Goal: Task Accomplishment & Management: Complete application form

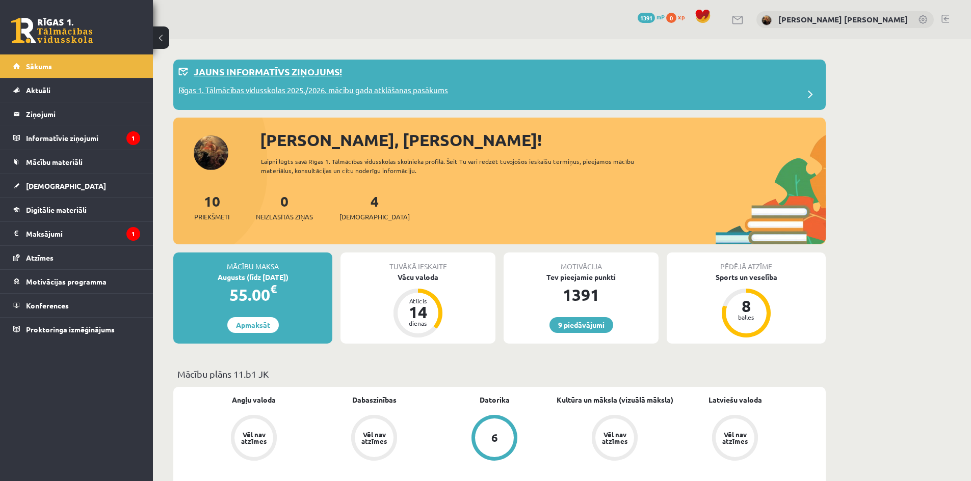
click at [296, 71] on p "Jauns informatīvs ziņojums!" at bounding box center [268, 72] width 148 height 14
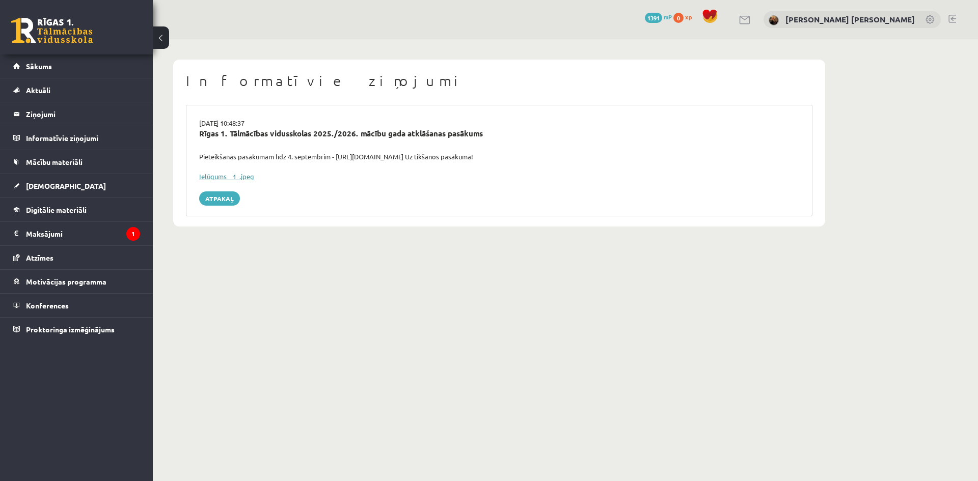
click at [227, 174] on link "Ielūgums__1_.jpeg" at bounding box center [226, 176] width 55 height 9
click at [618, 359] on body "0 Dāvanas 1391 mP 0 xp Pēteris Anatolijs Drazlovskis Sākums Aktuāli Kā mācīties…" at bounding box center [489, 240] width 978 height 481
click at [50, 61] on link "Sākums" at bounding box center [76, 66] width 127 height 23
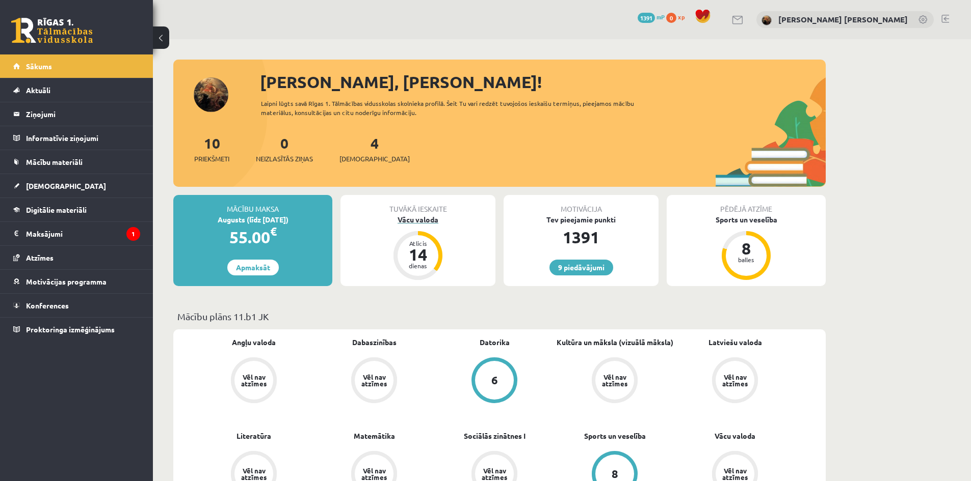
click at [413, 221] on div "Vācu valoda" at bounding box center [417, 219] width 155 height 11
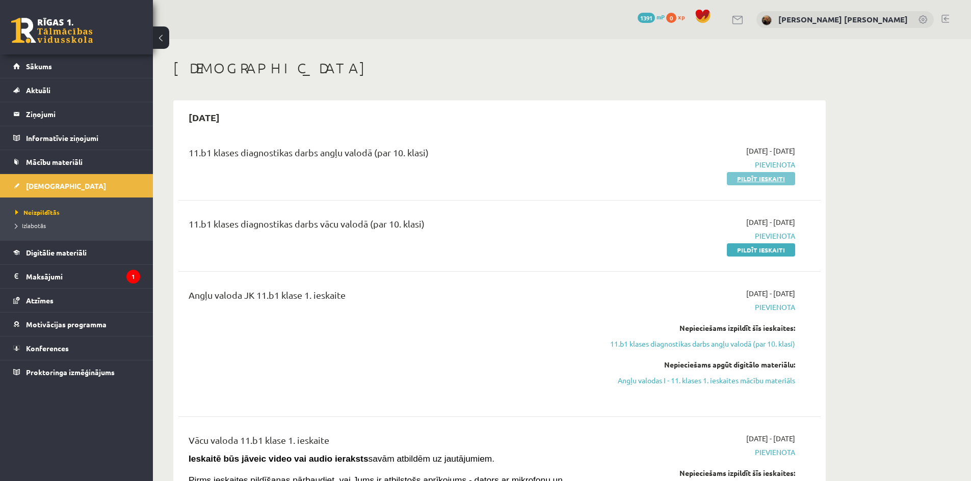
click at [749, 175] on link "Pildīt ieskaiti" at bounding box center [760, 178] width 68 height 13
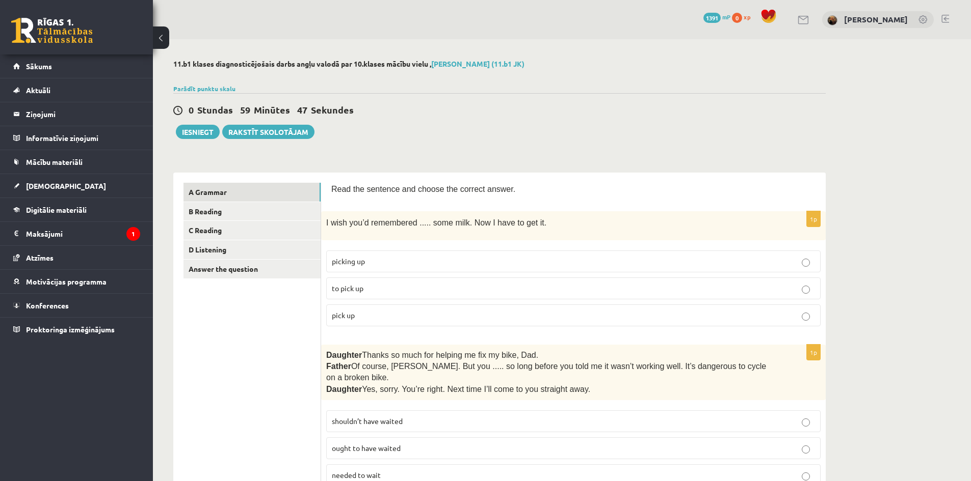
click at [392, 285] on p "to pick up" at bounding box center [573, 288] width 483 height 11
click at [435, 284] on p "to pick up" at bounding box center [573, 288] width 483 height 11
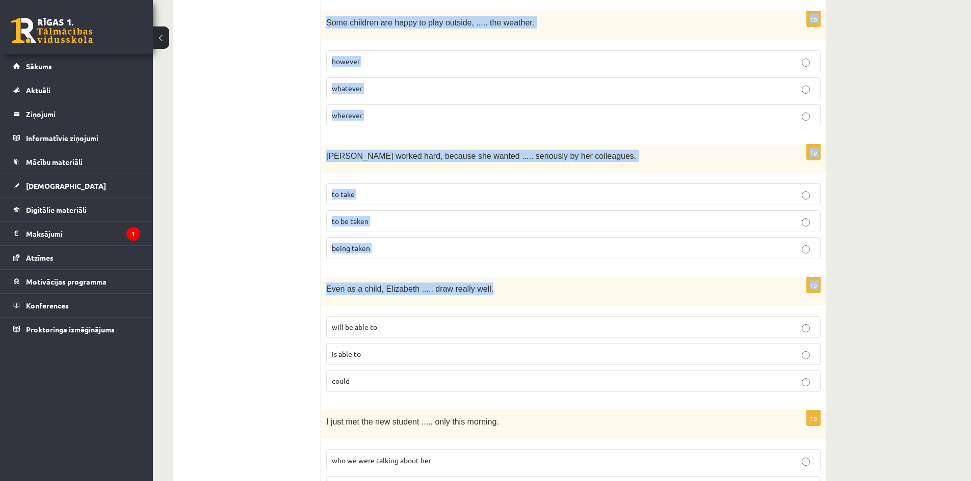
scroll to position [2441, 0]
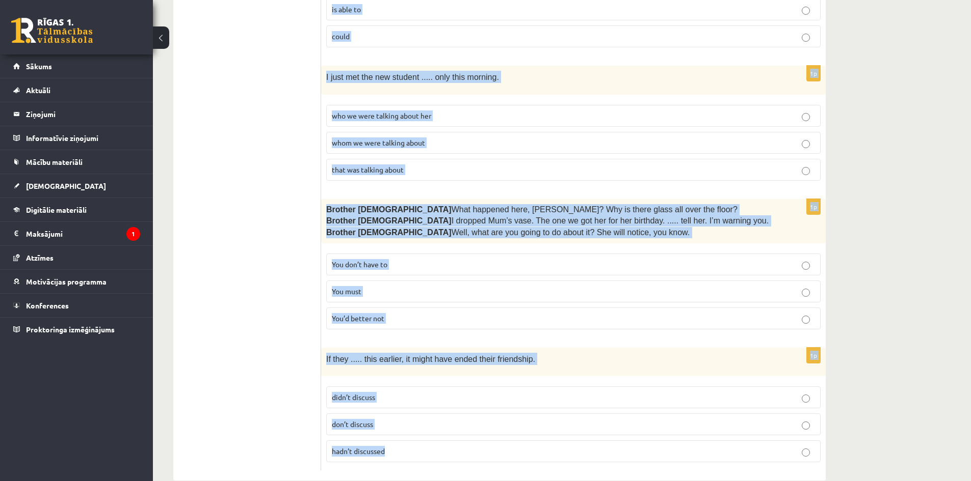
drag, startPoint x: 329, startPoint y: 186, endPoint x: 452, endPoint y: 447, distance: 288.3
copy form "Read the sentence and choose the correct answer. 1p I wish you’d remembered ...…"
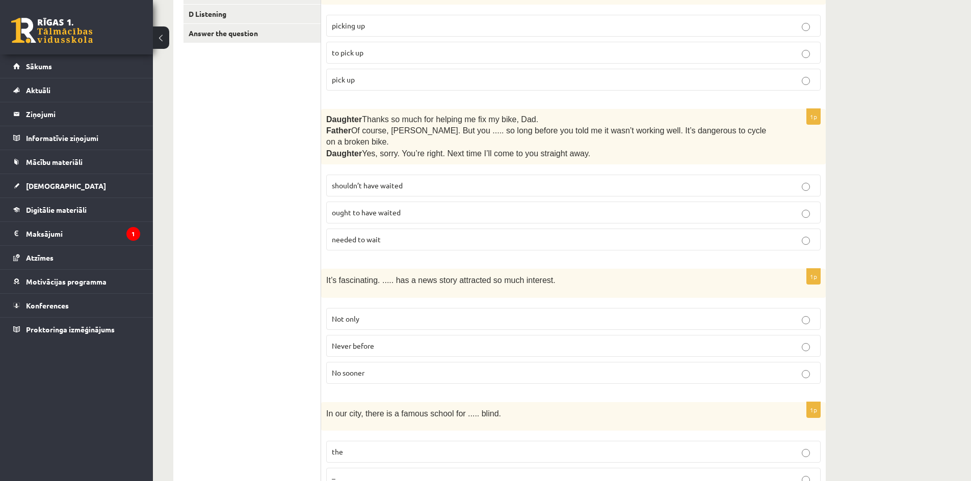
scroll to position [204, 0]
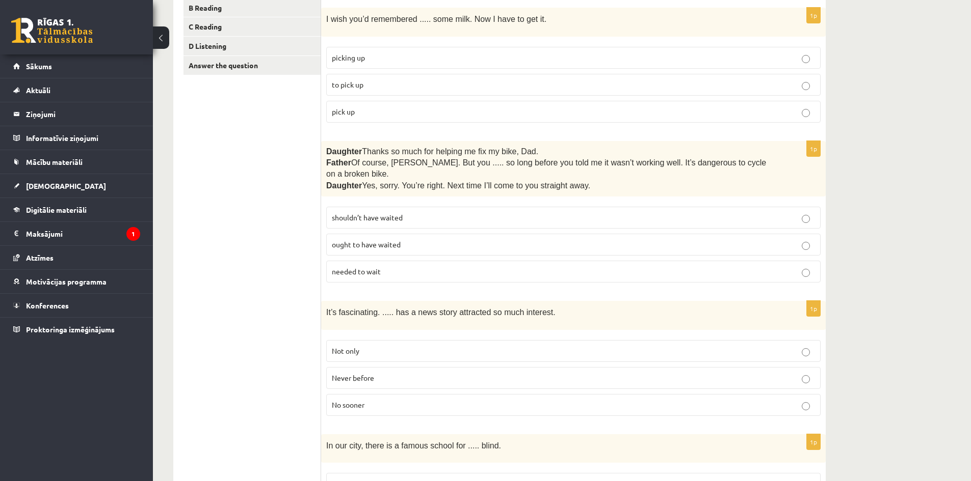
click at [394, 212] on p "shouldn’t have waited" at bounding box center [573, 217] width 483 height 11
click at [434, 373] on p "Never before" at bounding box center [573, 378] width 483 height 11
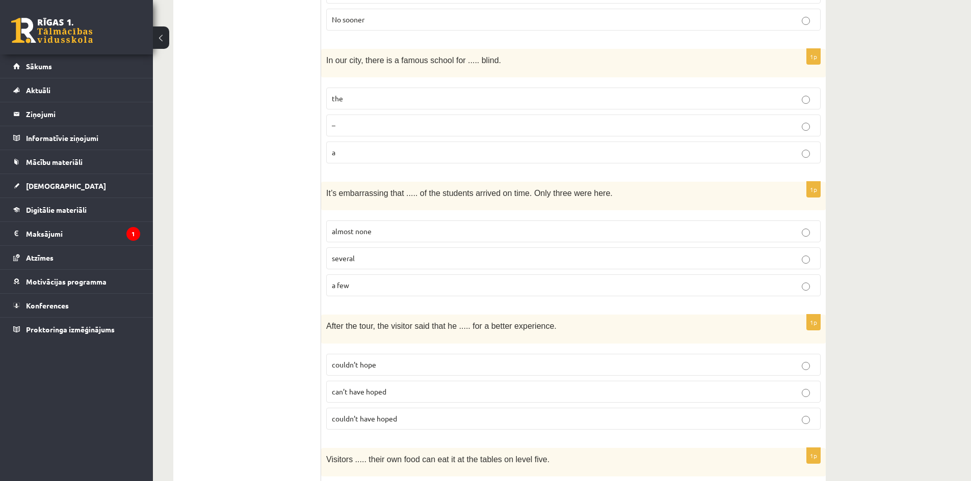
scroll to position [542, 0]
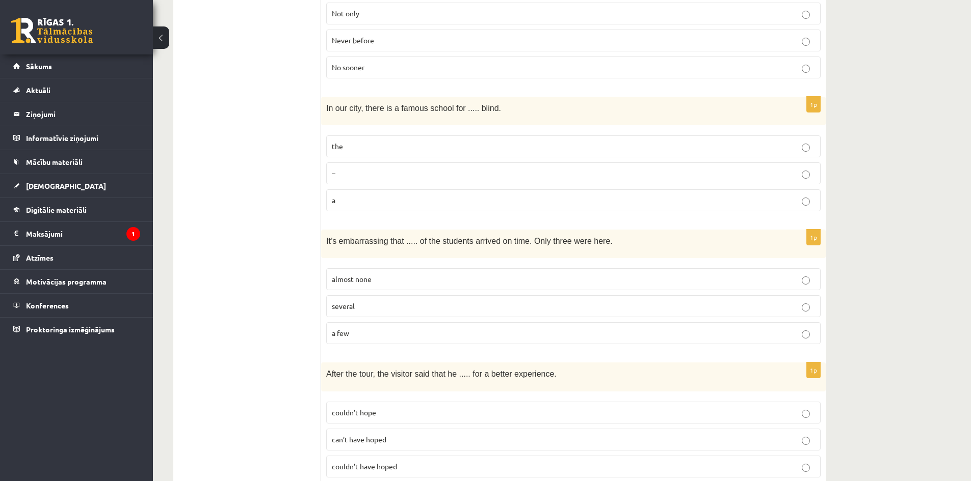
click at [360, 168] on p "–" at bounding box center [573, 173] width 483 height 11
click at [414, 141] on p "the" at bounding box center [573, 146] width 483 height 11
click at [418, 301] on p "several" at bounding box center [573, 306] width 483 height 11
click at [372, 328] on p "a few" at bounding box center [573, 333] width 483 height 11
click at [349, 274] on p "almost none" at bounding box center [573, 279] width 483 height 11
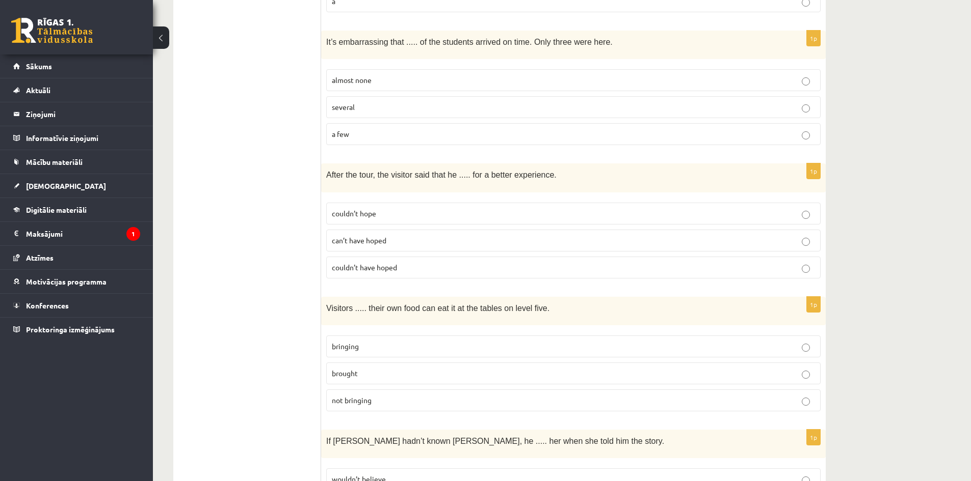
scroll to position [773, 0]
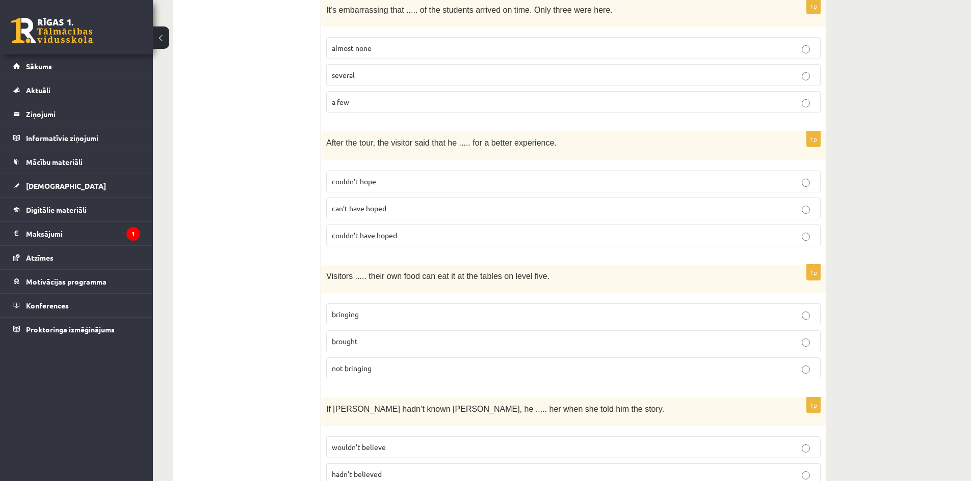
click at [370, 230] on p "couldn’t have hoped" at bounding box center [573, 235] width 483 height 11
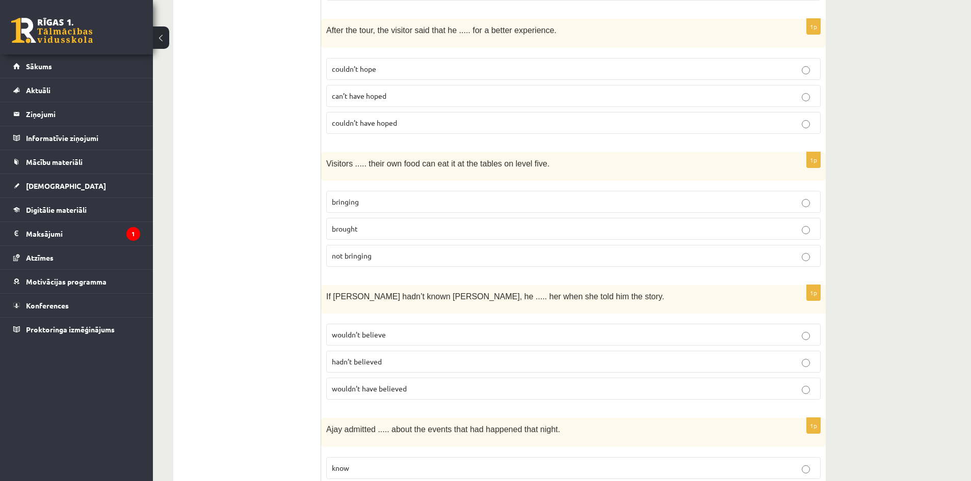
scroll to position [895, 0]
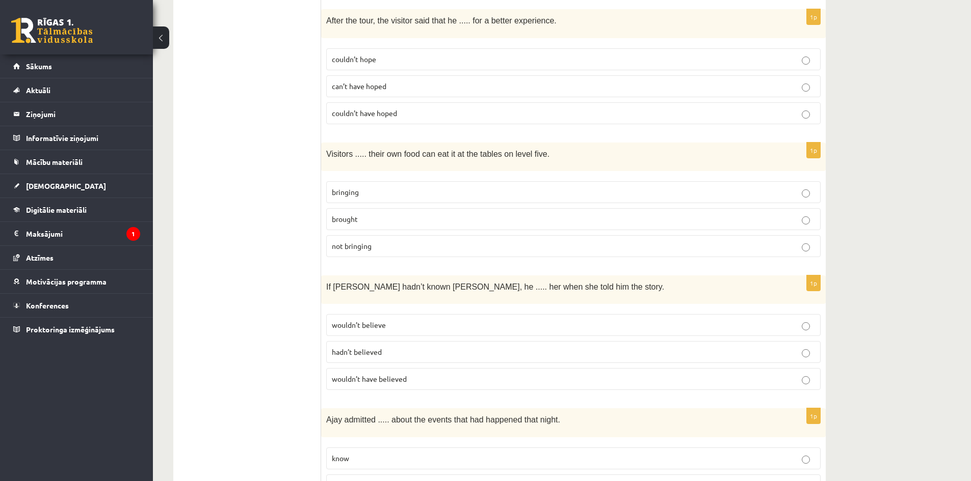
click at [369, 214] on p "brought" at bounding box center [573, 219] width 483 height 11
click at [372, 187] on p "bringing" at bounding box center [573, 192] width 483 height 11
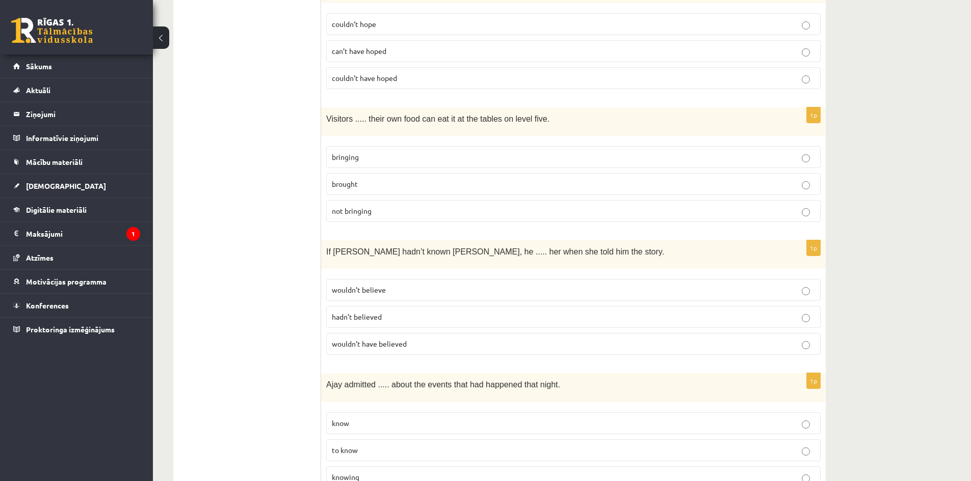
scroll to position [937, 0]
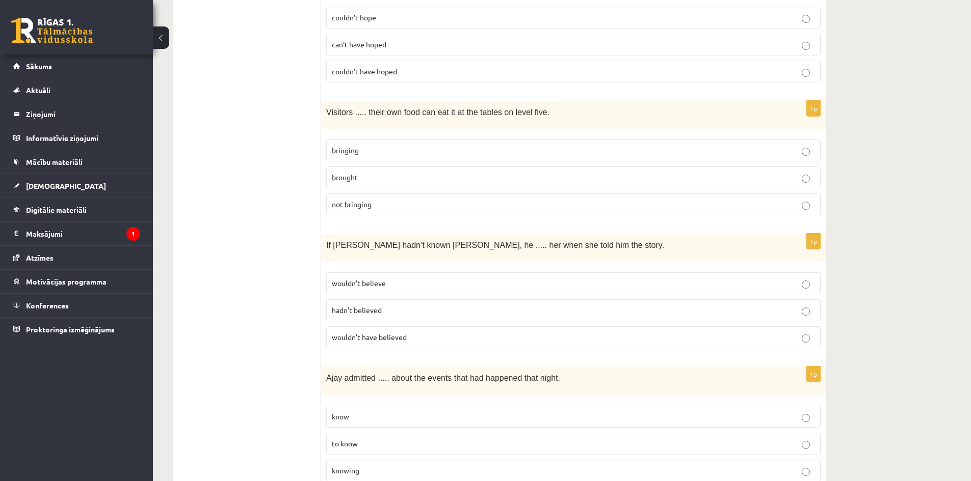
click at [428, 332] on p "wouldn’t have believed" at bounding box center [573, 337] width 483 height 11
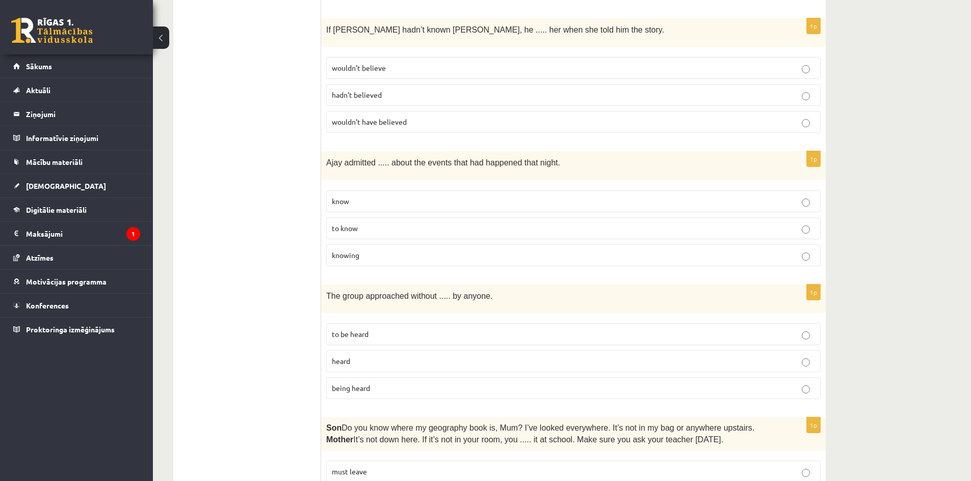
scroll to position [1175, 0]
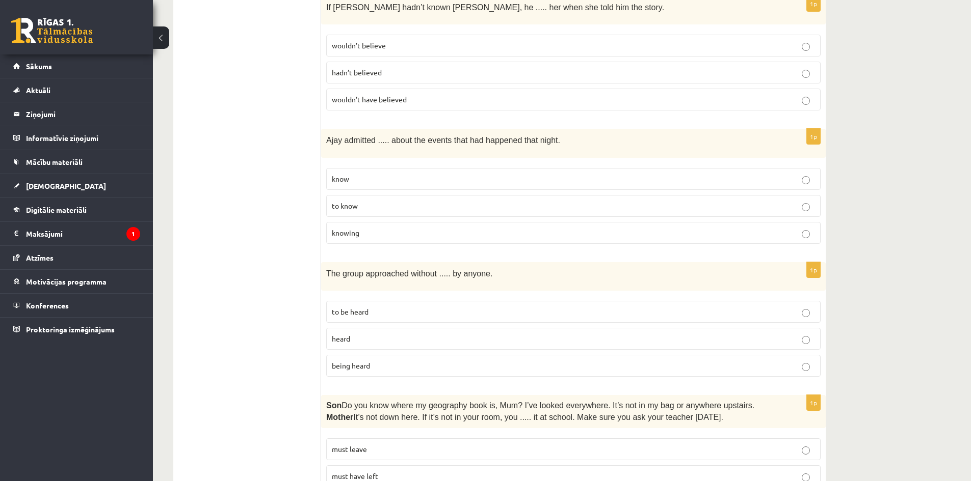
click at [367, 228] on p "knowing" at bounding box center [573, 233] width 483 height 11
click at [390, 361] on p "being heard" at bounding box center [573, 366] width 483 height 11
click at [393, 307] on p "to be heard" at bounding box center [573, 312] width 483 height 11
click at [363, 361] on p "being heard" at bounding box center [573, 366] width 483 height 11
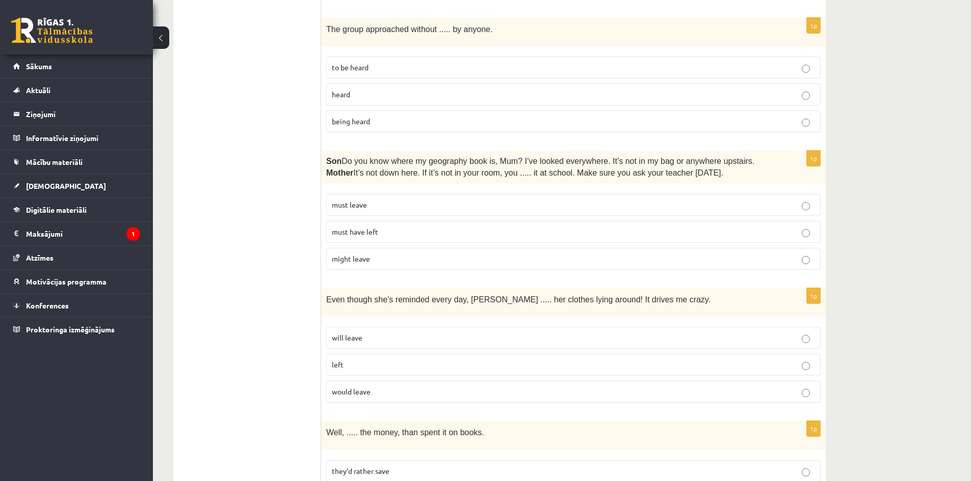
scroll to position [1422, 0]
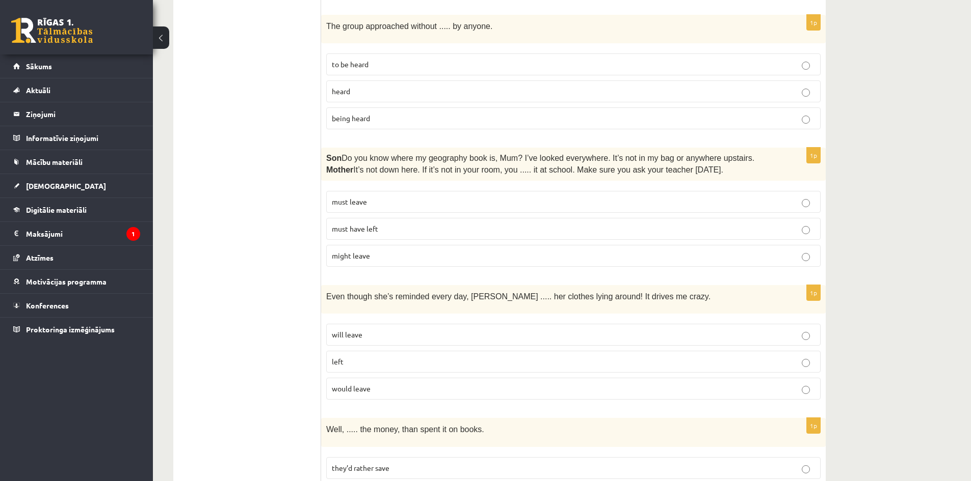
click at [397, 224] on p "must have left" at bounding box center [573, 229] width 483 height 11
click at [417, 330] on p "will leave" at bounding box center [573, 335] width 483 height 11
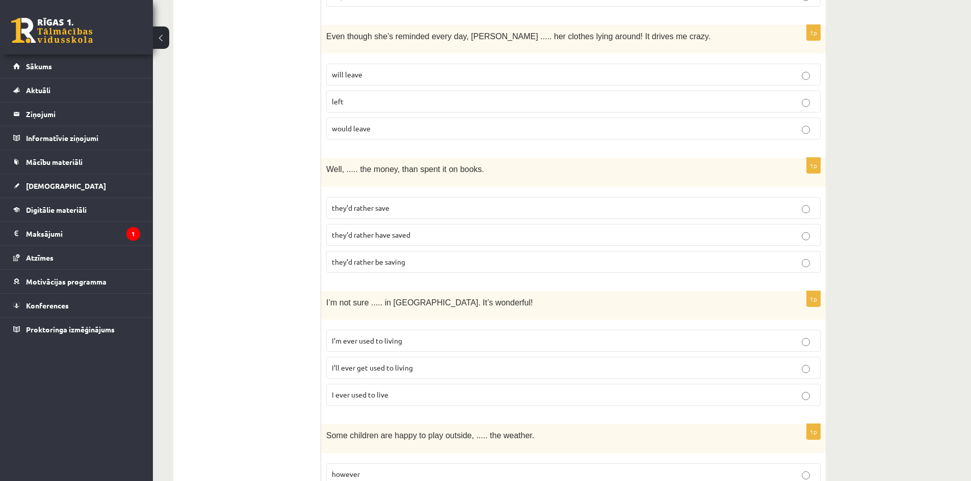
scroll to position [1692, 0]
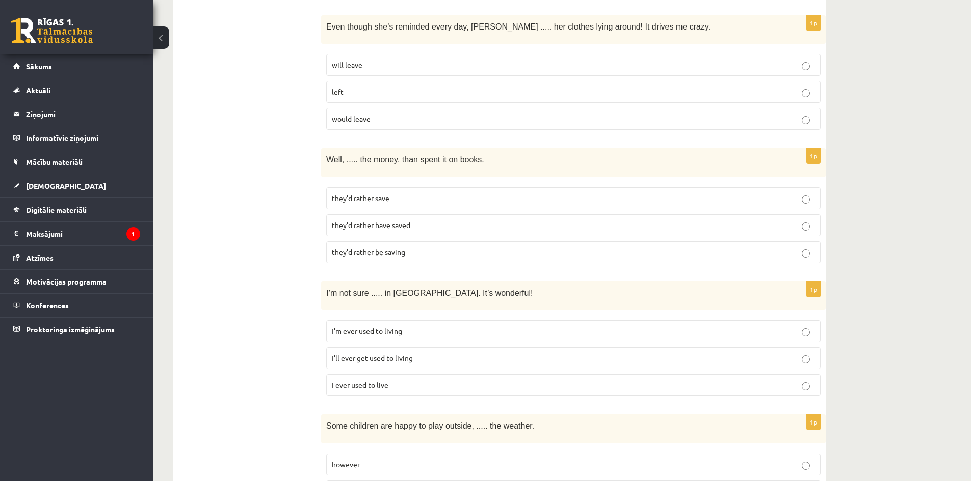
click at [358, 248] on span "they’d rather be saving" at bounding box center [368, 252] width 73 height 9
click at [473, 220] on p "they’d rather have saved" at bounding box center [573, 225] width 483 height 11
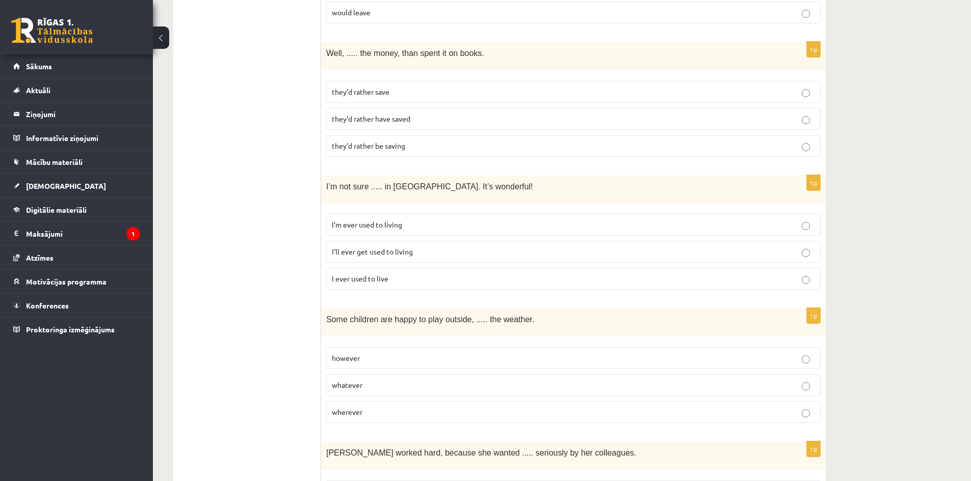
scroll to position [1802, 0]
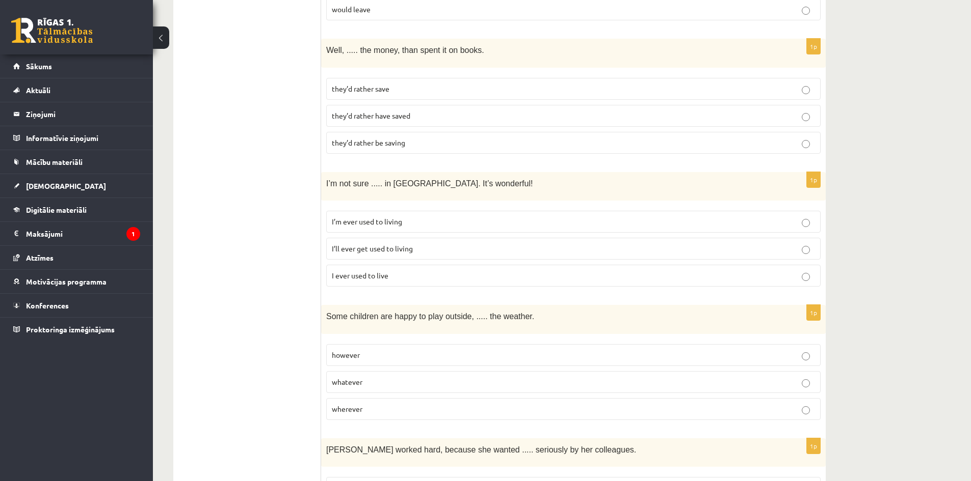
click at [432, 217] on p "I’m ever used to living" at bounding box center [573, 222] width 483 height 11
click at [388, 244] on span "I’ll ever get used to living" at bounding box center [372, 248] width 81 height 9
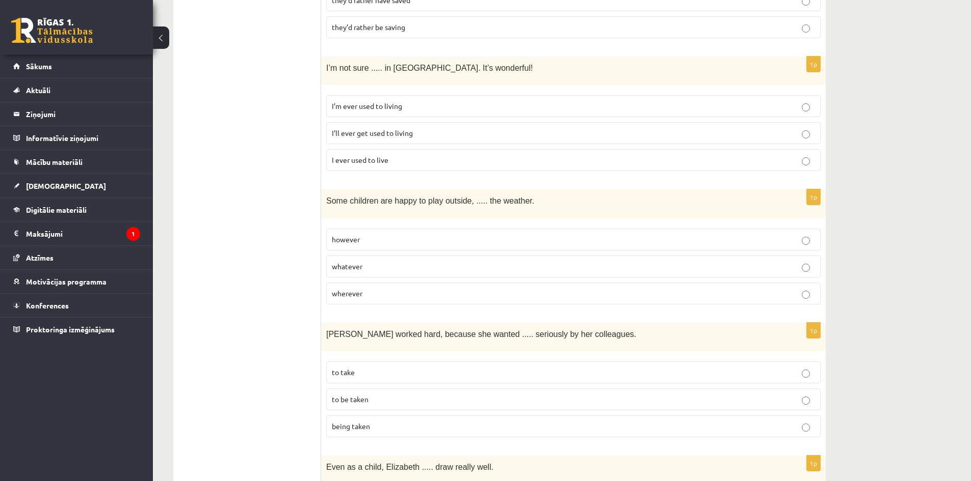
scroll to position [1921, 0]
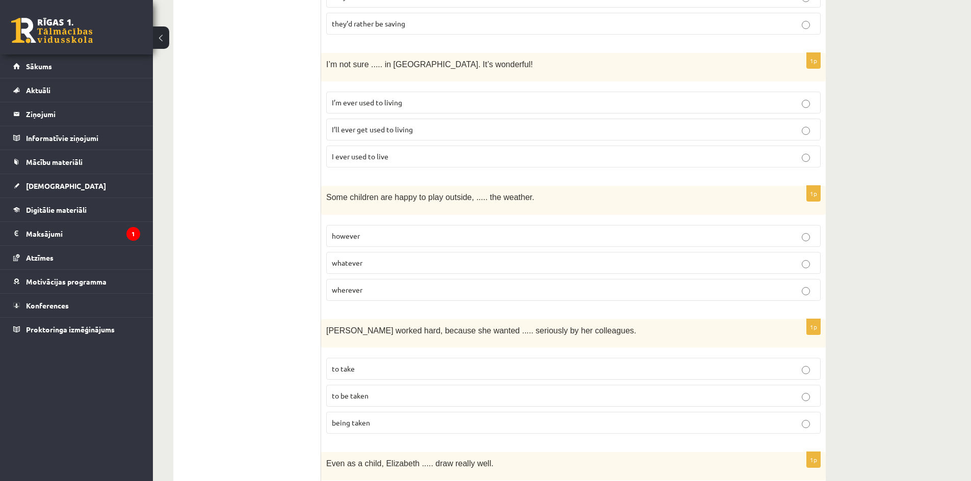
click at [378, 231] on p "however" at bounding box center [573, 236] width 483 height 11
click at [380, 253] on label "whatever" at bounding box center [573, 263] width 494 height 22
click at [393, 391] on p "to be taken" at bounding box center [573, 396] width 483 height 11
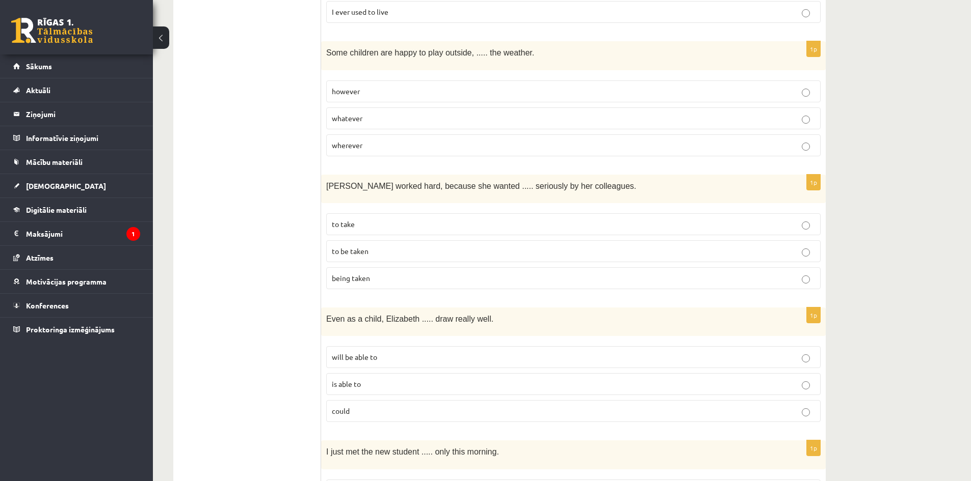
scroll to position [2069, 0]
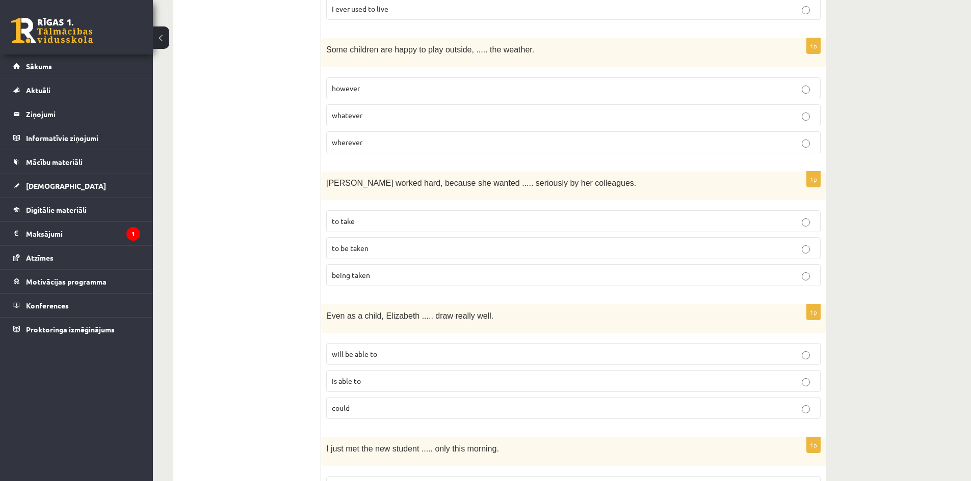
click at [366, 403] on p "could" at bounding box center [573, 408] width 483 height 11
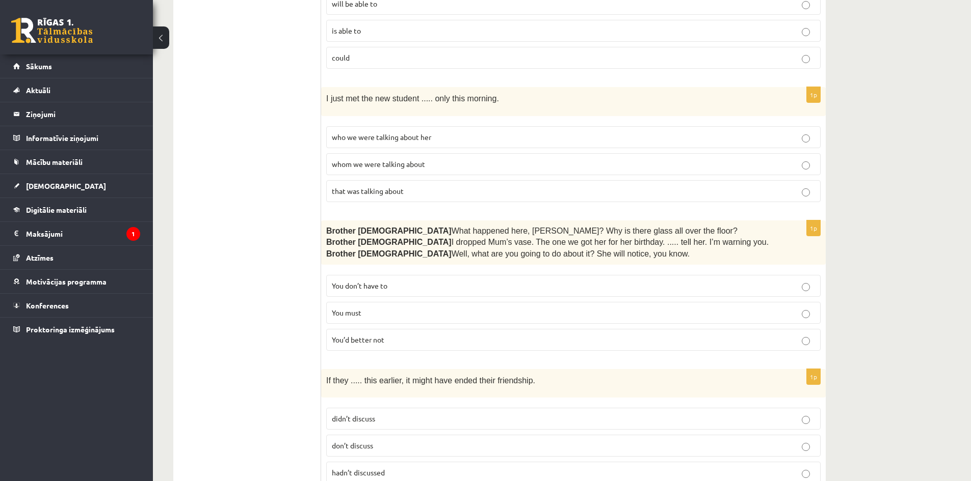
scroll to position [2441, 0]
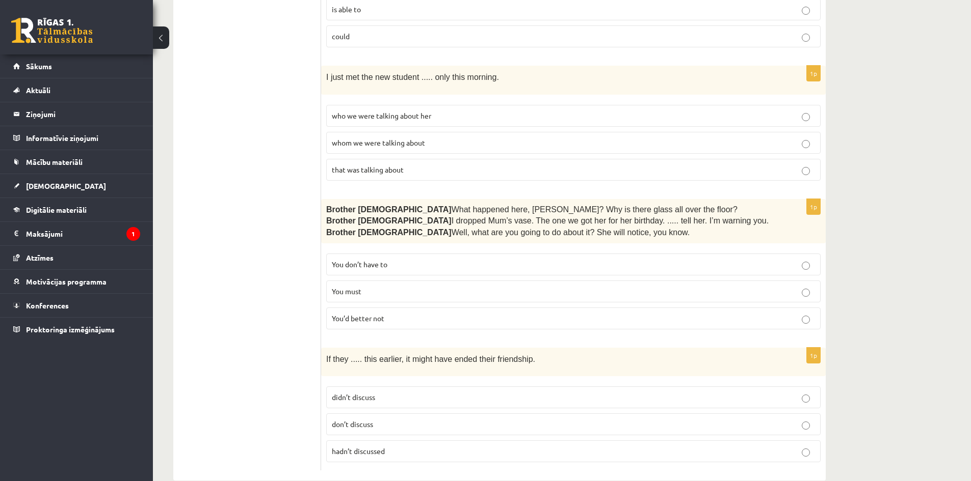
click at [380, 138] on span "whom we were talking about" at bounding box center [378, 142] width 93 height 9
click at [406, 286] on p "You must" at bounding box center [573, 291] width 483 height 11
click at [451, 313] on p "You’d better not" at bounding box center [573, 318] width 483 height 11
click at [387, 419] on p "don’t discuss" at bounding box center [573, 424] width 483 height 11
click at [369, 393] on span "didn’t discuss" at bounding box center [353, 397] width 43 height 9
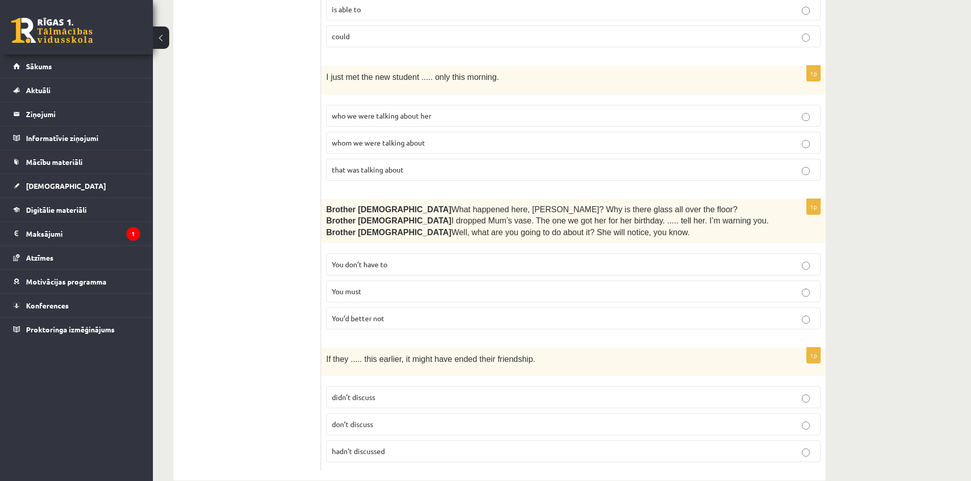
click at [370, 447] on span "hadn’t discussed" at bounding box center [358, 451] width 53 height 9
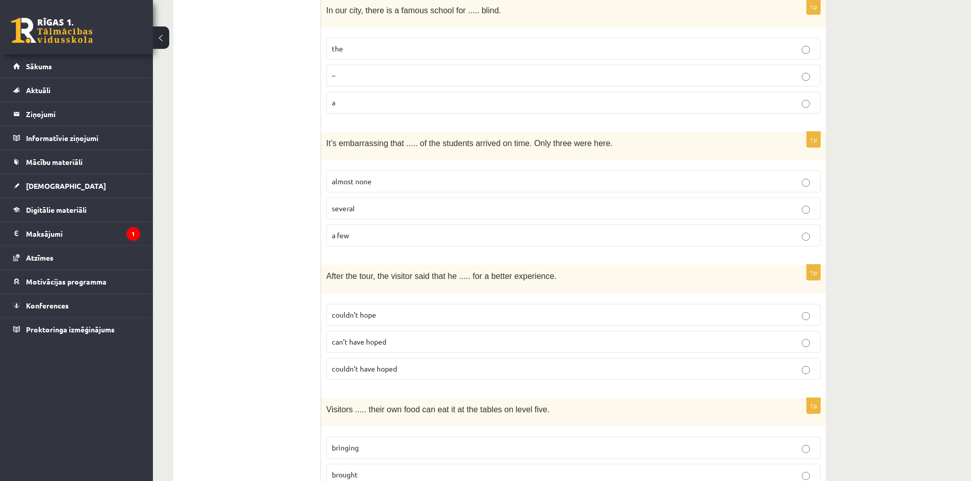
scroll to position [0, 0]
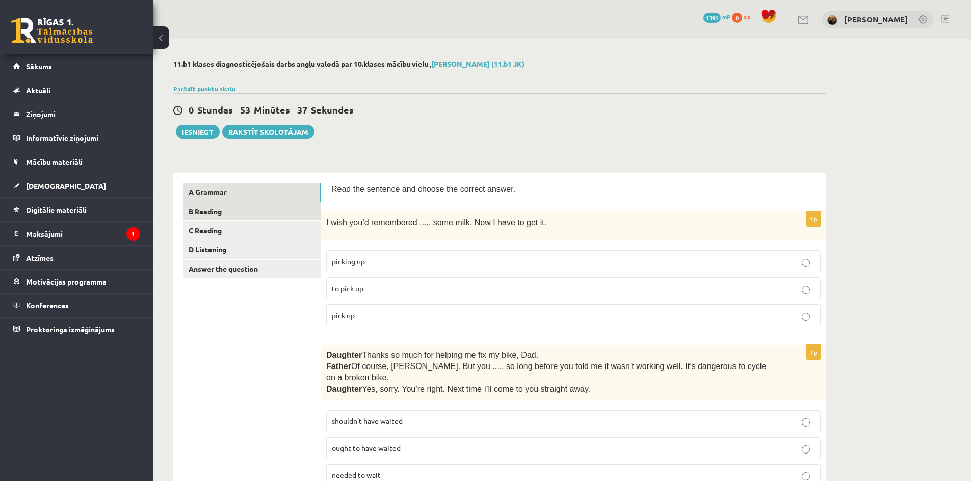
click at [236, 219] on link "B Reading" at bounding box center [251, 211] width 137 height 19
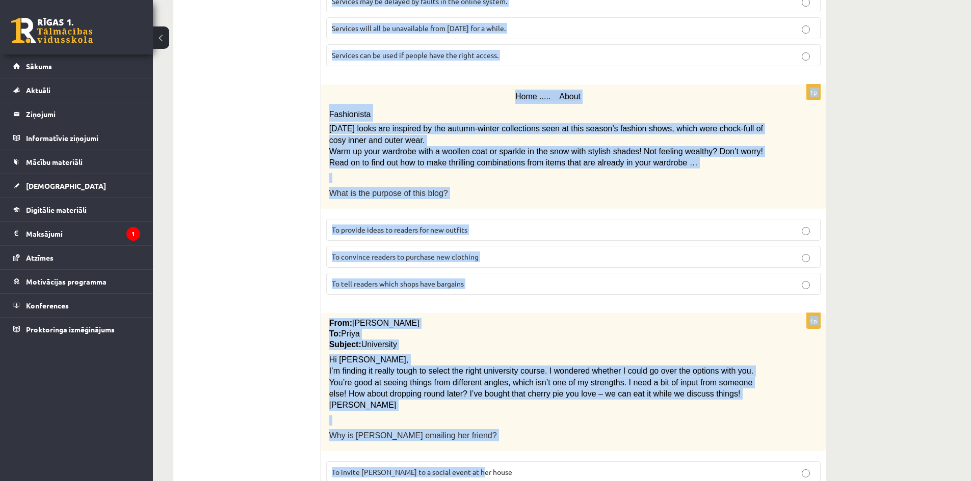
scroll to position [1076, 0]
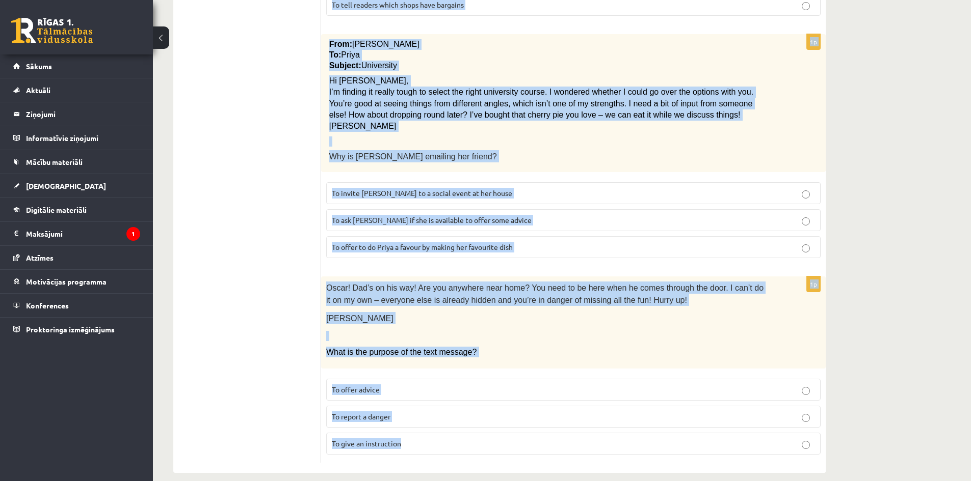
drag, startPoint x: 329, startPoint y: 189, endPoint x: 542, endPoint y: 448, distance: 335.5
copy form "Read the text and choose the correct answer. 1p Electric scooter for sale £1,00…"
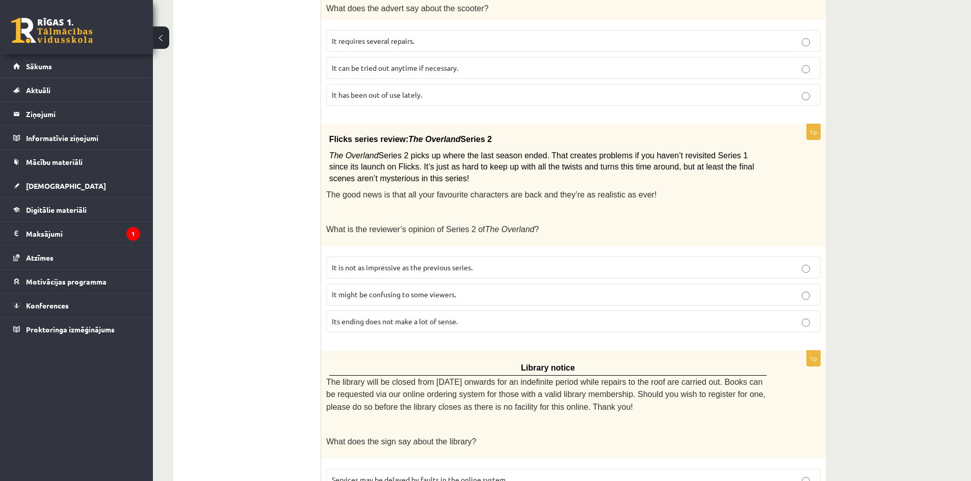
scroll to position [0, 0]
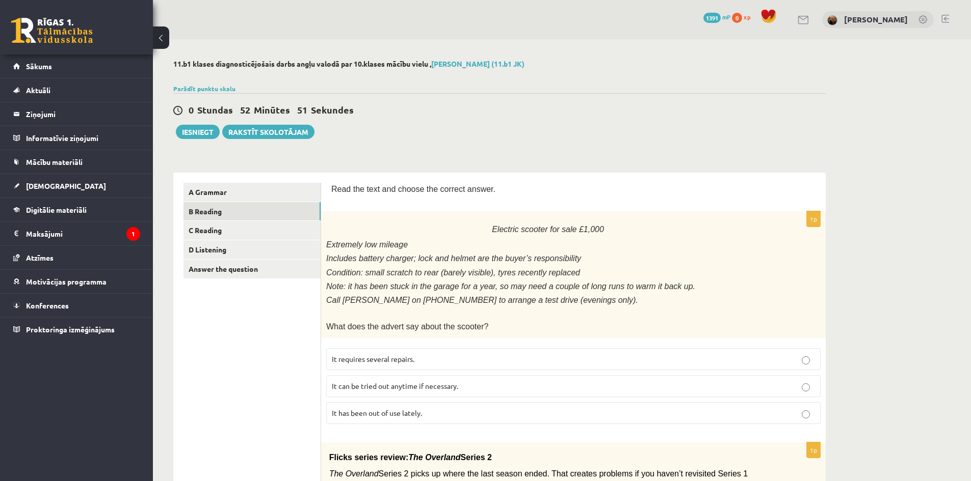
click at [386, 415] on label "It has been out of use lately." at bounding box center [573, 413] width 494 height 22
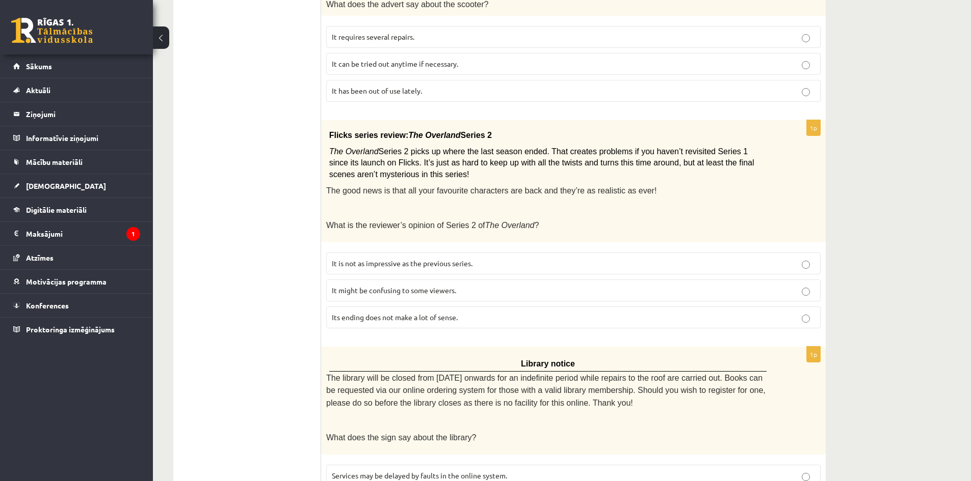
click at [444, 285] on p "It might be confusing to some viewers." at bounding box center [573, 290] width 483 height 11
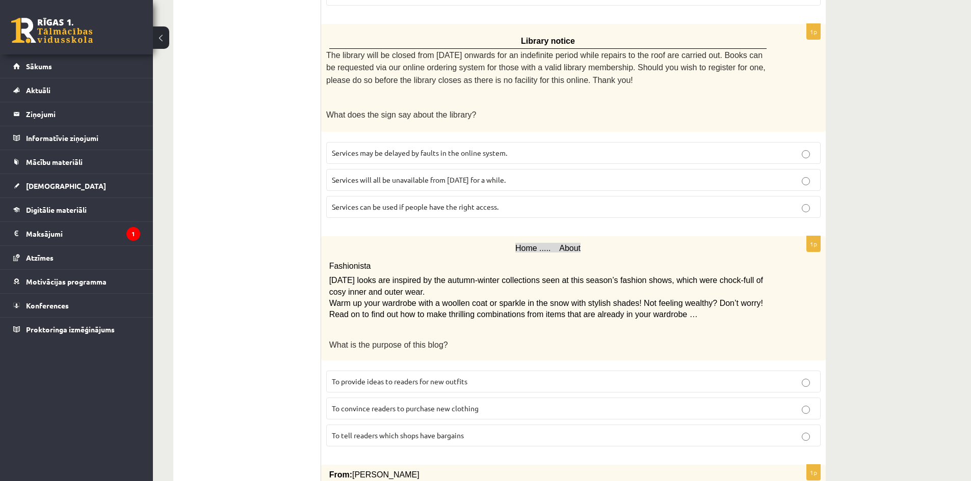
click at [414, 202] on span "Services can be used if people have the right access." at bounding box center [415, 206] width 167 height 9
click at [403, 371] on label "To provide ideas to readers for new outfits" at bounding box center [573, 382] width 494 height 22
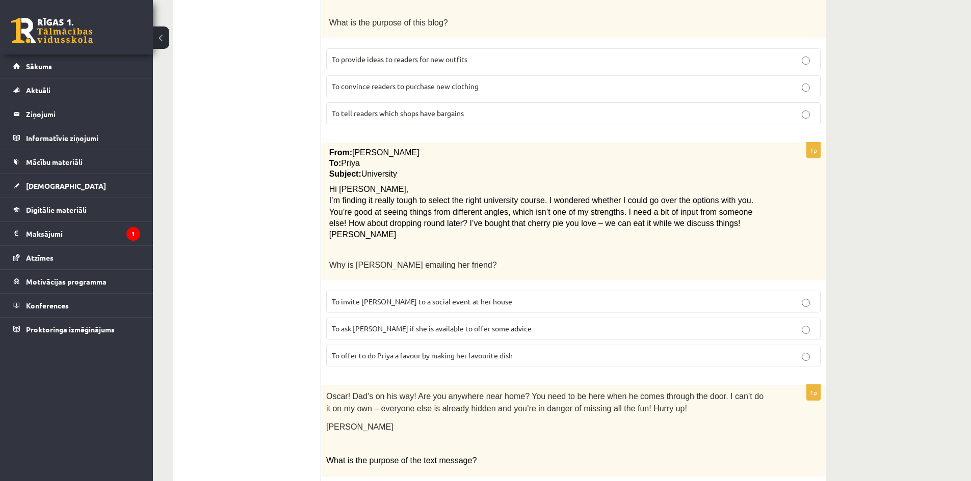
click at [385, 324] on span "To ask Priya if she is available to offer some advice" at bounding box center [432, 328] width 200 height 9
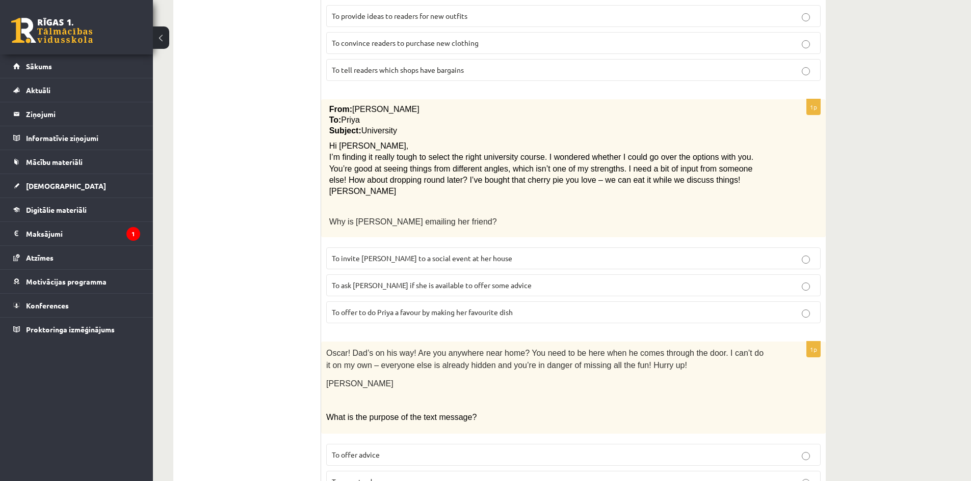
scroll to position [1076, 0]
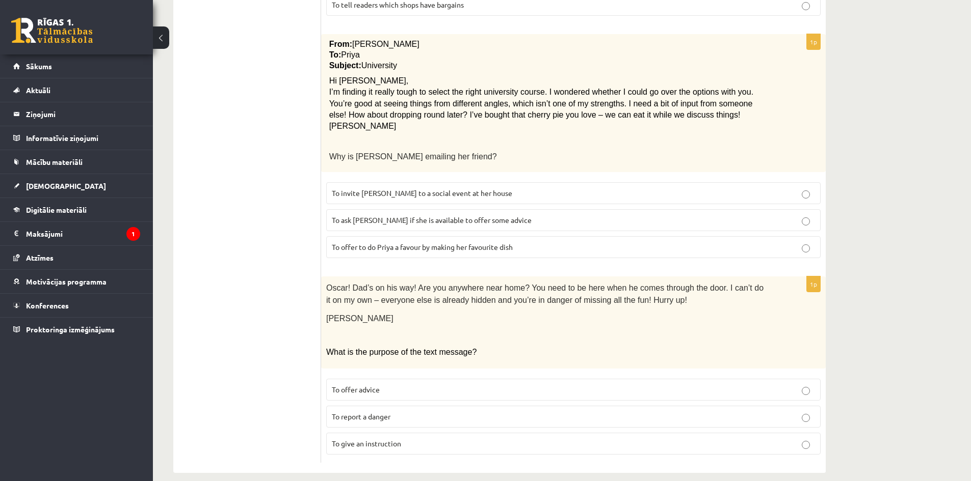
click at [411, 439] on p "To give an instruction" at bounding box center [573, 444] width 483 height 11
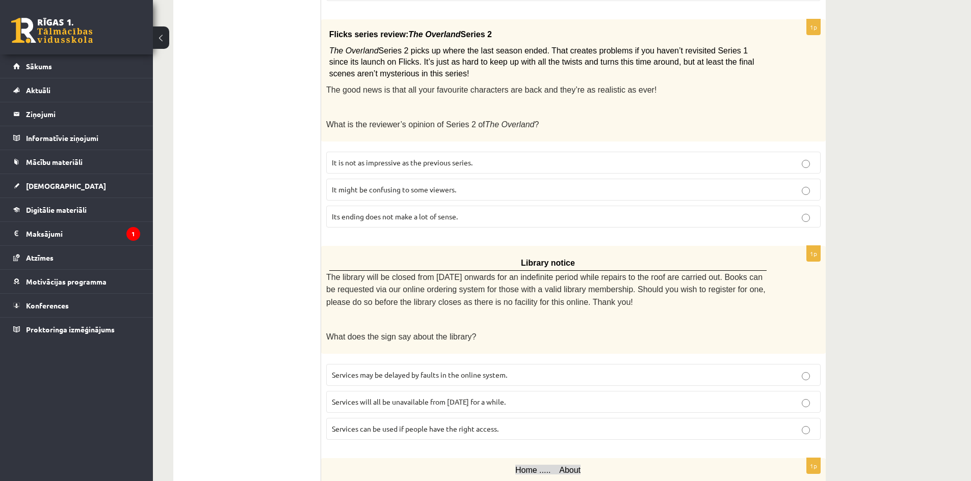
scroll to position [0, 0]
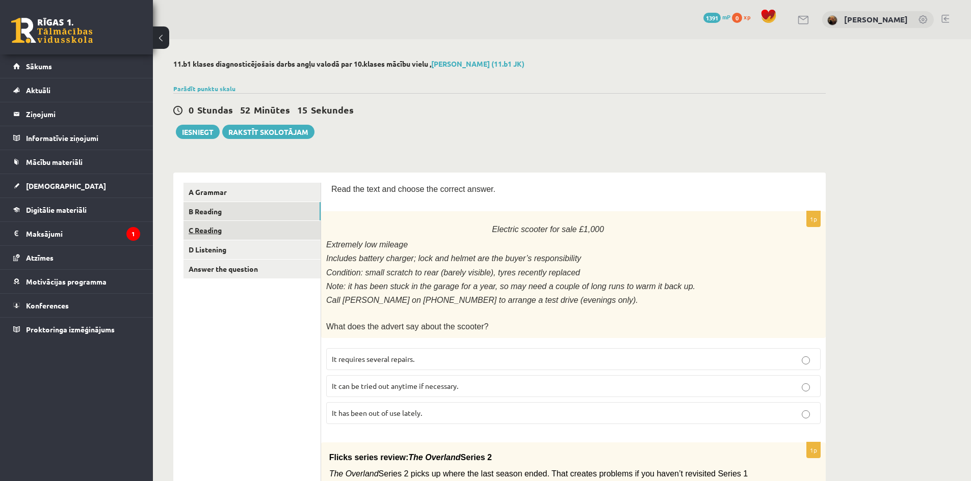
click at [236, 228] on link "C Reading" at bounding box center [251, 230] width 137 height 19
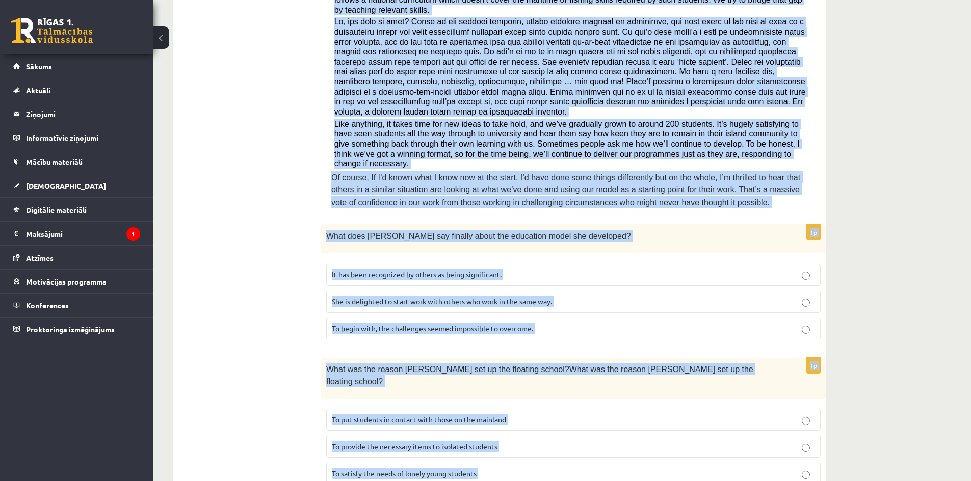
scroll to position [853, 0]
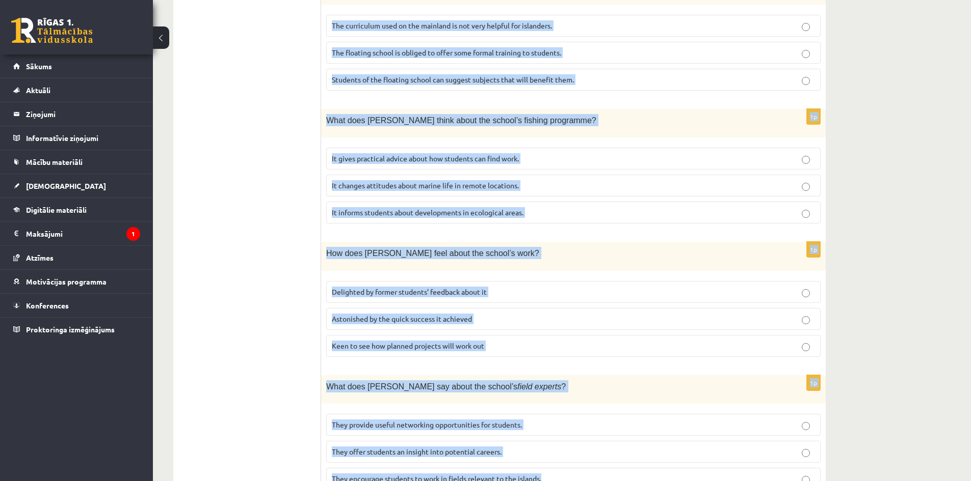
drag, startPoint x: 327, startPoint y: 190, endPoint x: 579, endPoint y: 428, distance: 347.0
copy form "Read the article about an unusual school and choose the correct answer for each…"
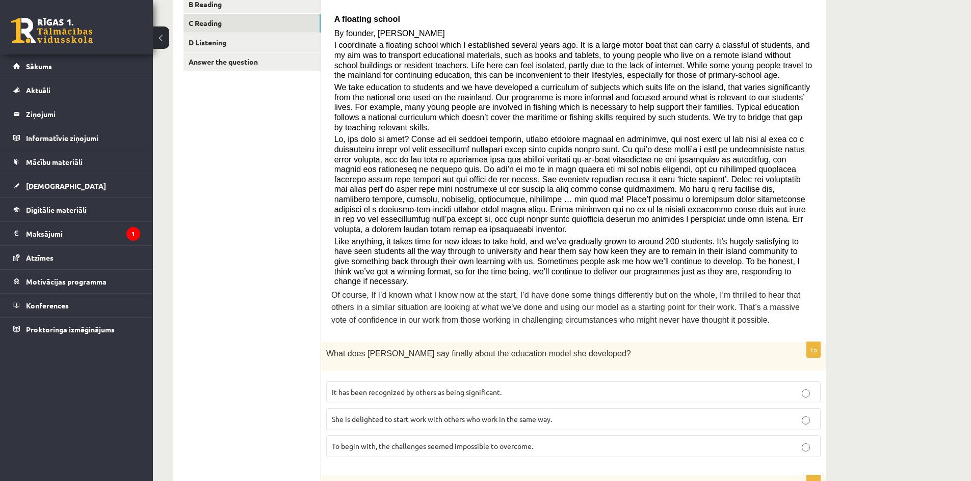
click at [385, 388] on span "It has been recognized by others as being significant." at bounding box center [417, 392] width 170 height 9
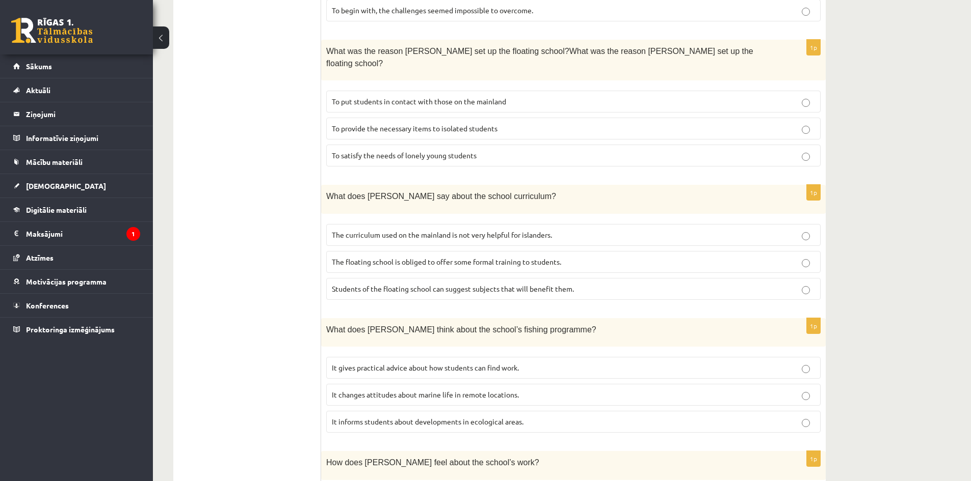
scroll to position [645, 0]
click at [421, 122] on span "To provide the necessary items to isolated students" at bounding box center [415, 126] width 166 height 9
click at [400, 228] on p "The curriculum used on the mainland is not very helpful for islanders." at bounding box center [573, 233] width 483 height 11
click at [390, 416] on span "It informs students about developments in ecological areas." at bounding box center [428, 420] width 192 height 9
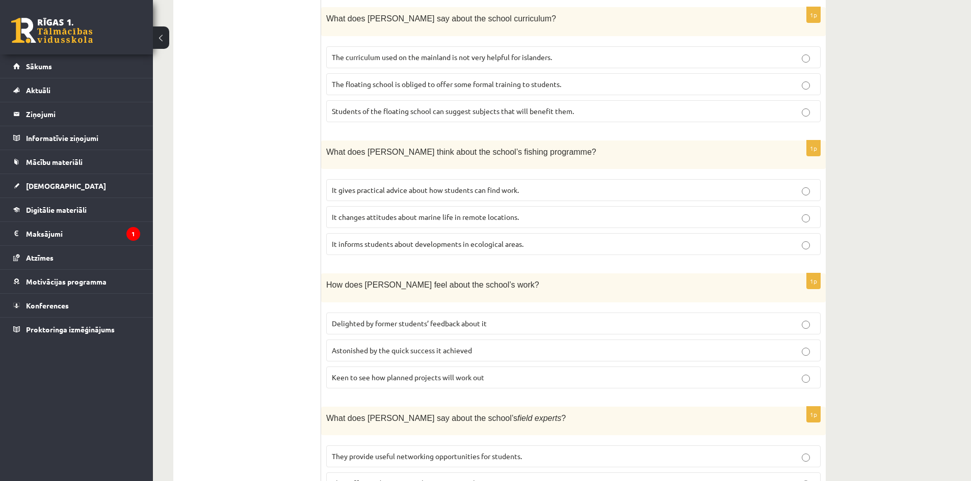
scroll to position [853, 0]
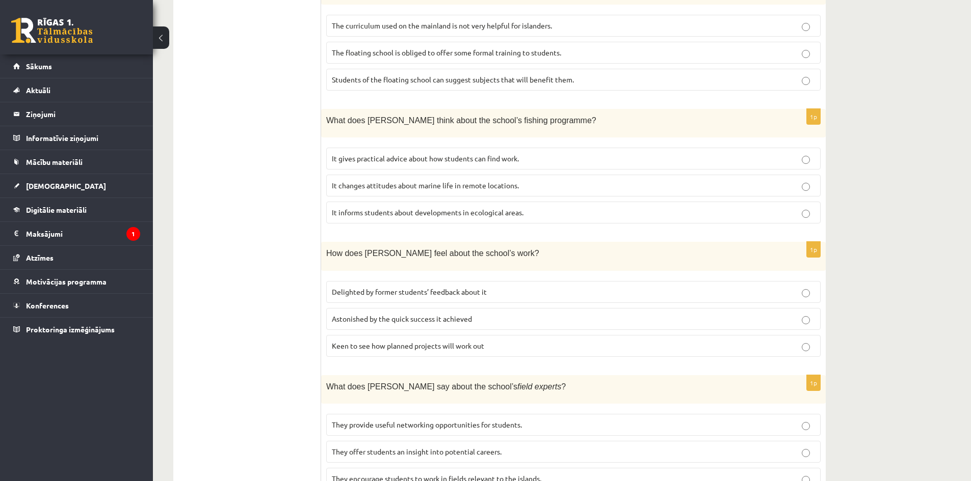
click at [394, 287] on span "Delighted by former students’ feedback about it" at bounding box center [409, 291] width 155 height 9
click at [400, 447] on span "They offer students an insight into potential careers." at bounding box center [417, 451] width 170 height 9
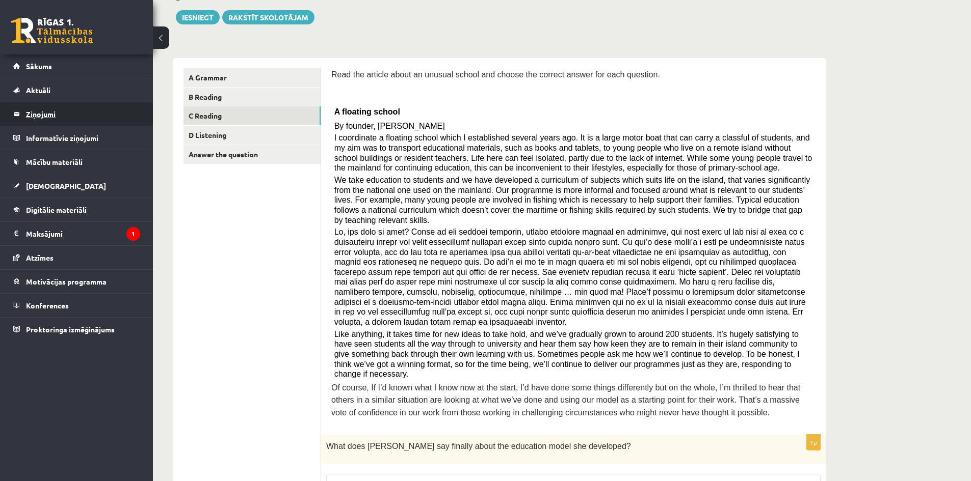
scroll to position [48, 0]
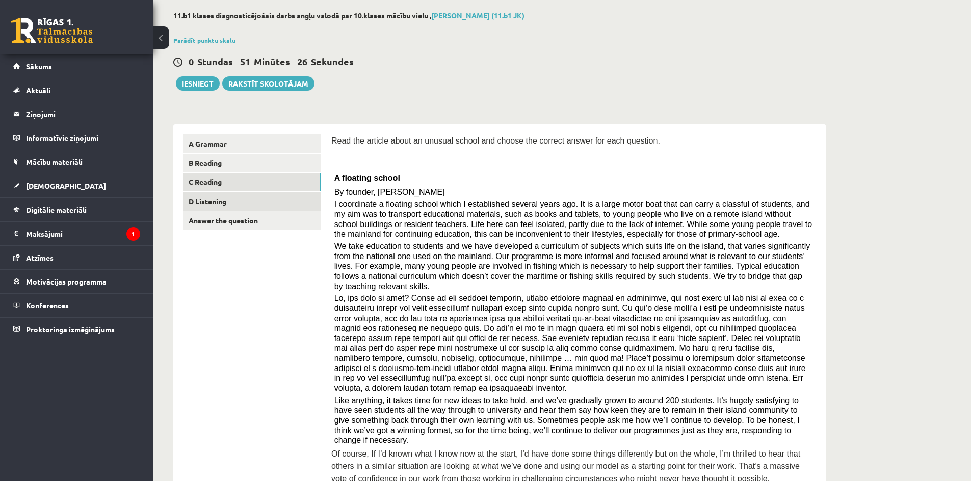
click at [238, 207] on link "D Listening" at bounding box center [251, 201] width 137 height 19
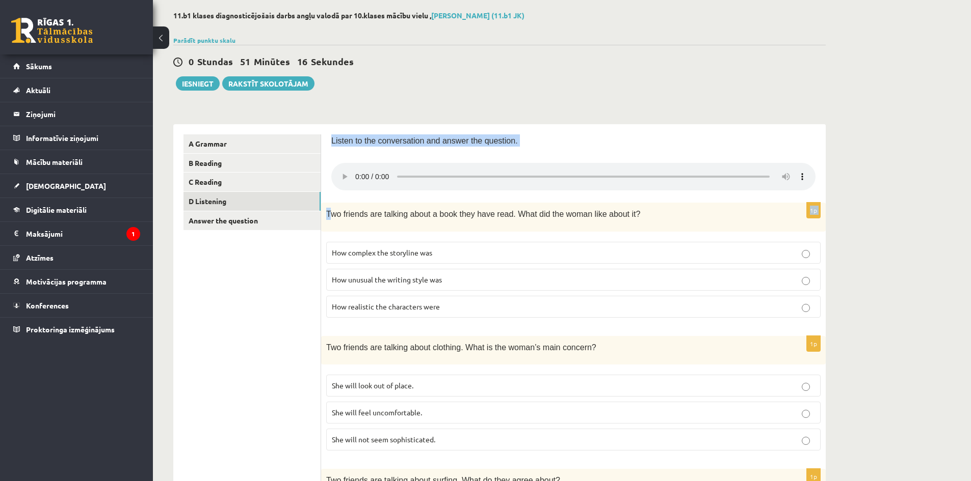
drag, startPoint x: 328, startPoint y: 137, endPoint x: 332, endPoint y: 209, distance: 72.5
click at [520, 142] on p "Listen to the conversation and answer the question." at bounding box center [573, 140] width 484 height 12
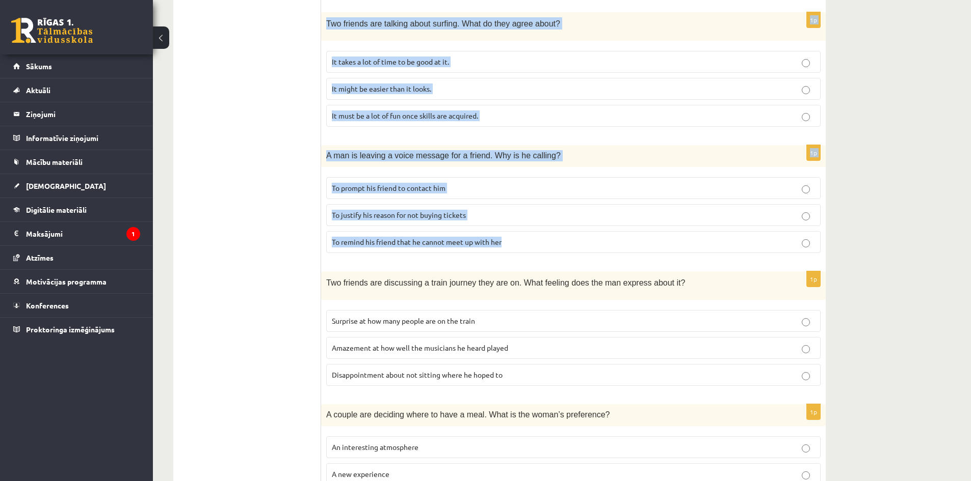
scroll to position [574, 0]
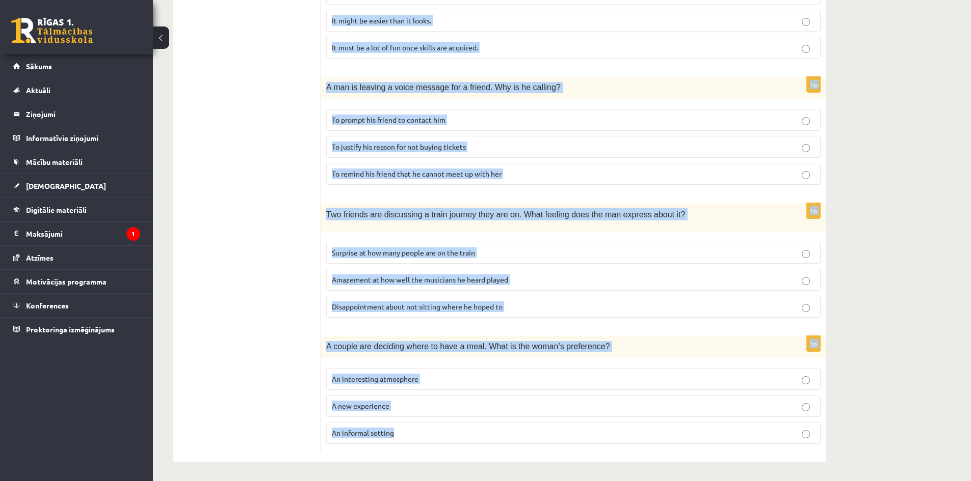
drag, startPoint x: 330, startPoint y: 137, endPoint x: 555, endPoint y: 441, distance: 378.7
click at [555, 441] on div "Listen to the conversation and answer the question. 1p Two friends are talking …" at bounding box center [573, 31] width 504 height 864
copy form "Listen to the conversation and answer the question. 1p Two friends are talking …"
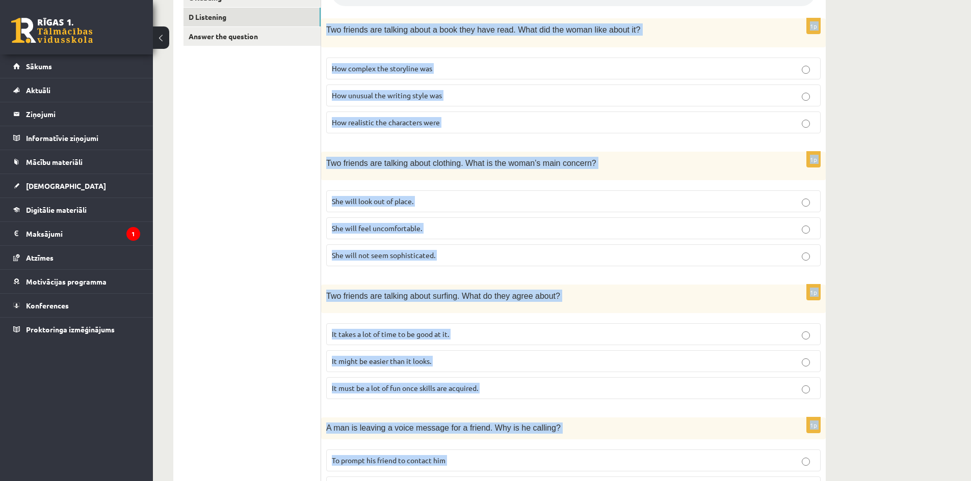
scroll to position [217, 0]
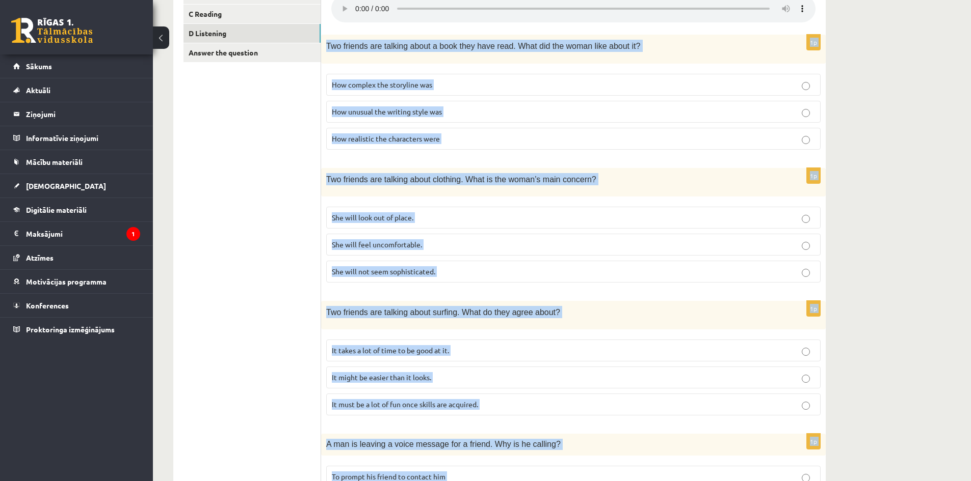
click at [908, 173] on div "11.b1 klases diagnosticējošais darbs angļu valodā par 10.klases mācību vielu , …" at bounding box center [562, 331] width 818 height 1017
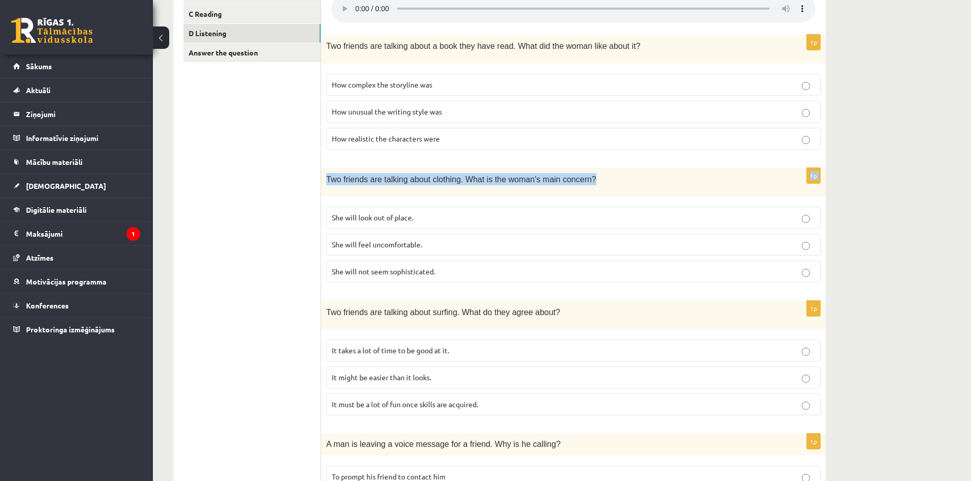
drag, startPoint x: 910, startPoint y: 169, endPoint x: 894, endPoint y: 130, distance: 42.0
click at [894, 130] on div "11.b1 klases diagnosticējošais darbs angļu valodā par 10.klases mācību vielu , …" at bounding box center [562, 331] width 818 height 1017
click at [863, 90] on div "11.b1 klases diagnosticējošais darbs angļu valodā par 10.klases mācību vielu , …" at bounding box center [562, 331] width 818 height 1017
click at [432, 112] on span "How unusual the writing style was" at bounding box center [387, 111] width 110 height 9
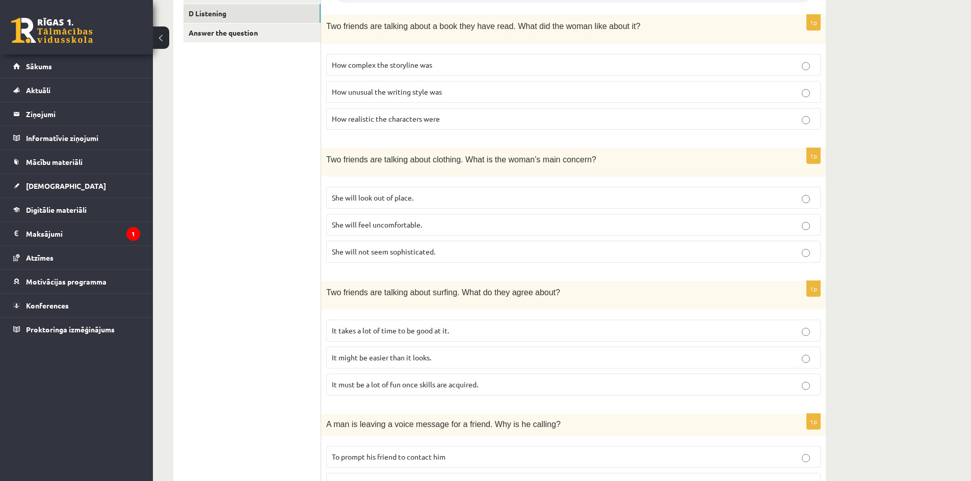
scroll to position [237, 0]
click at [419, 256] on label "She will not seem sophisticated." at bounding box center [573, 251] width 494 height 22
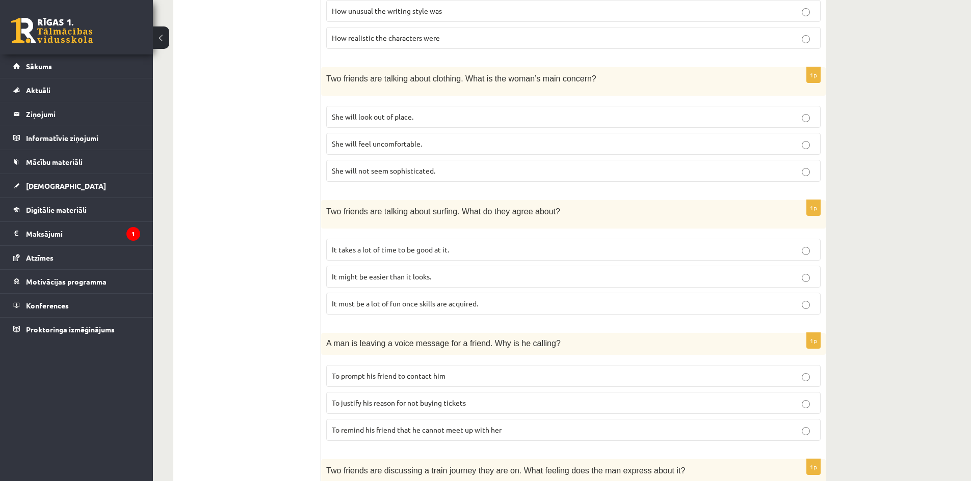
scroll to position [362, 0]
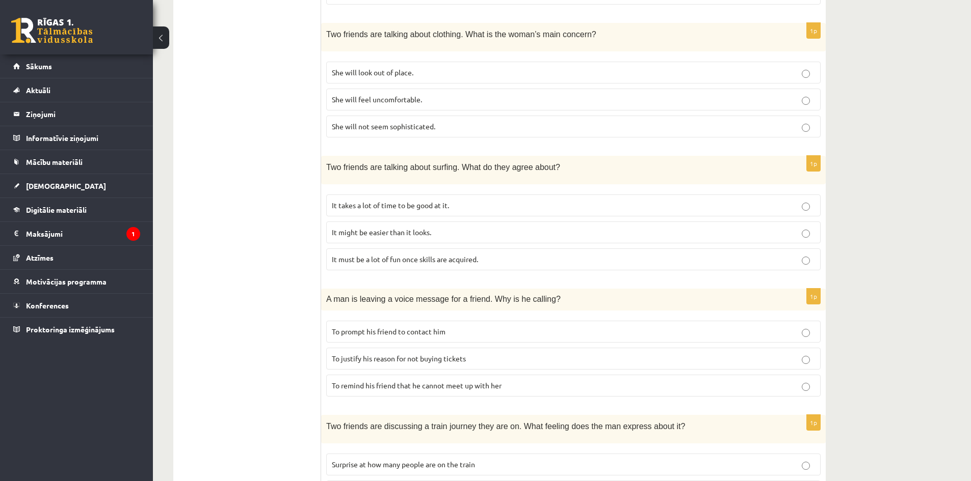
click at [506, 197] on label "It takes a lot of time to be good at it." at bounding box center [573, 206] width 494 height 22
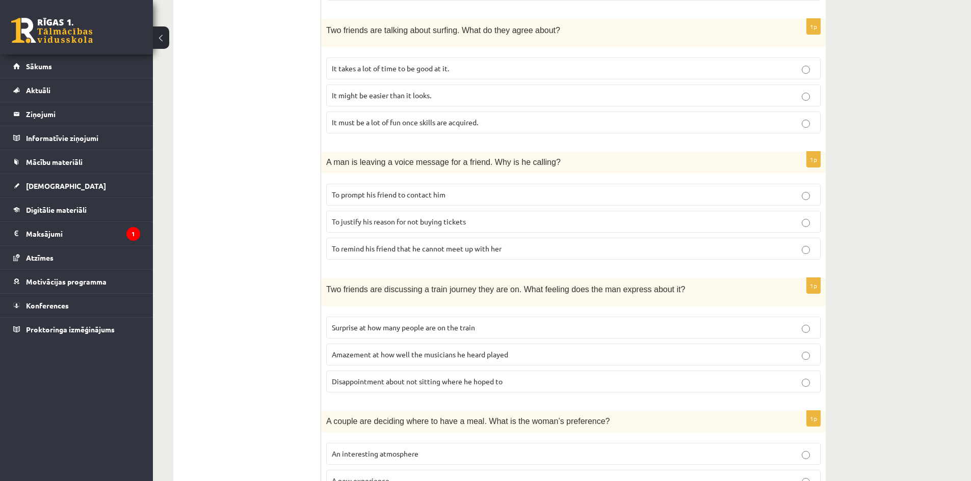
scroll to position [505, 0]
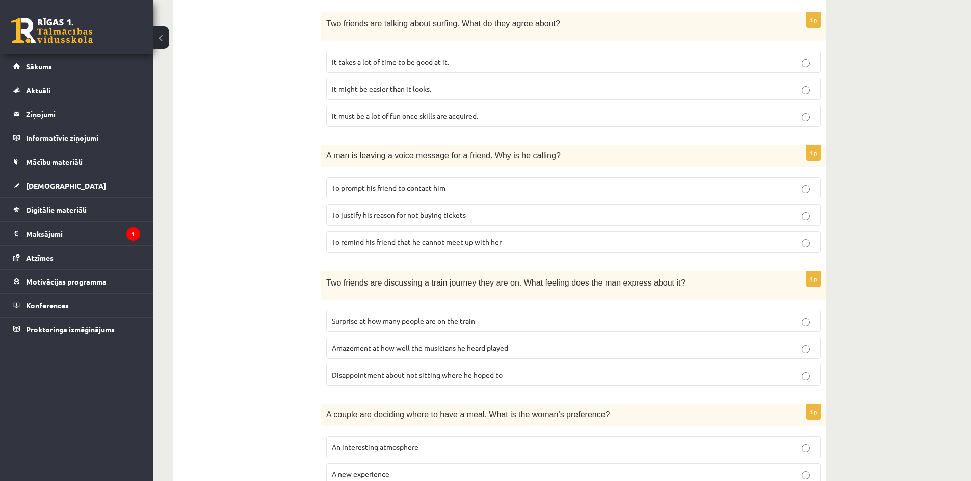
click at [726, 218] on p "To justify his reason for not buying tickets" at bounding box center [573, 215] width 483 height 11
click at [772, 237] on p "To remind his friend that he cannot meet up with her" at bounding box center [573, 242] width 483 height 11
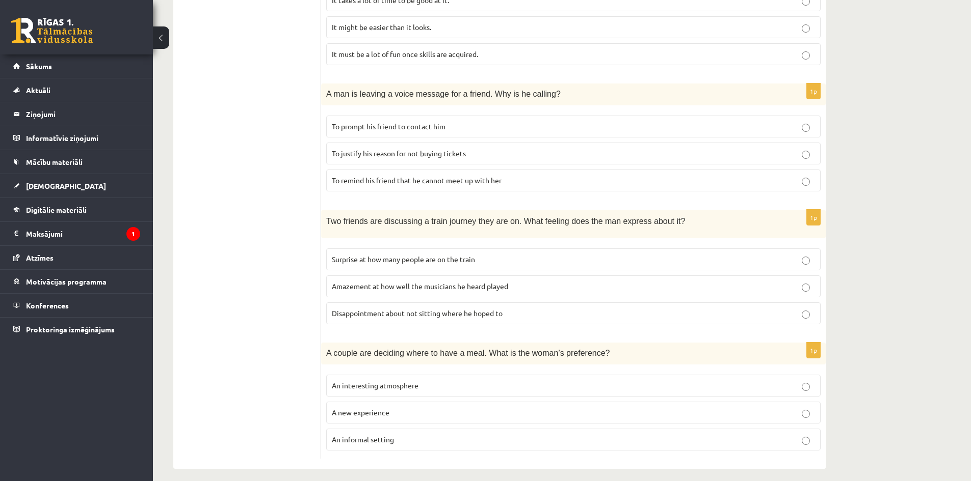
scroll to position [574, 0]
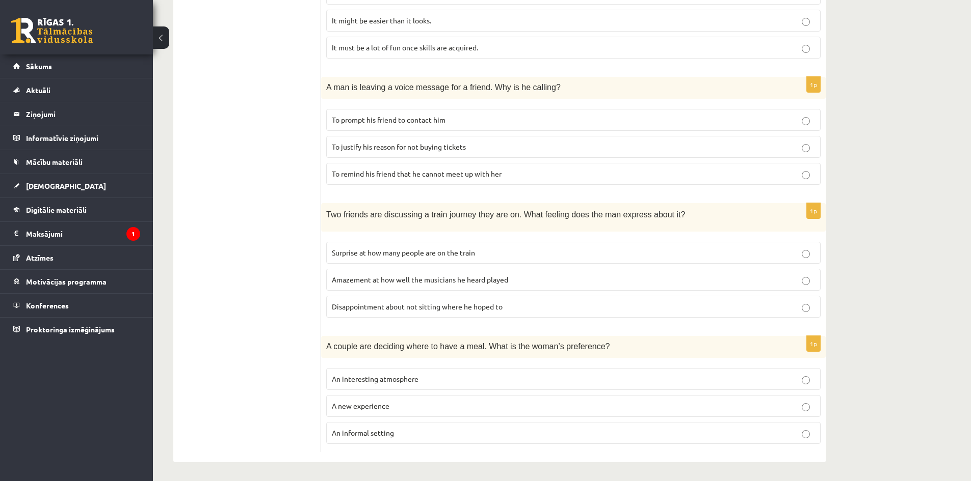
click at [738, 253] on p "Surprise at how many people are on the train" at bounding box center [573, 253] width 483 height 11
click at [790, 407] on p "A new experience" at bounding box center [573, 406] width 483 height 11
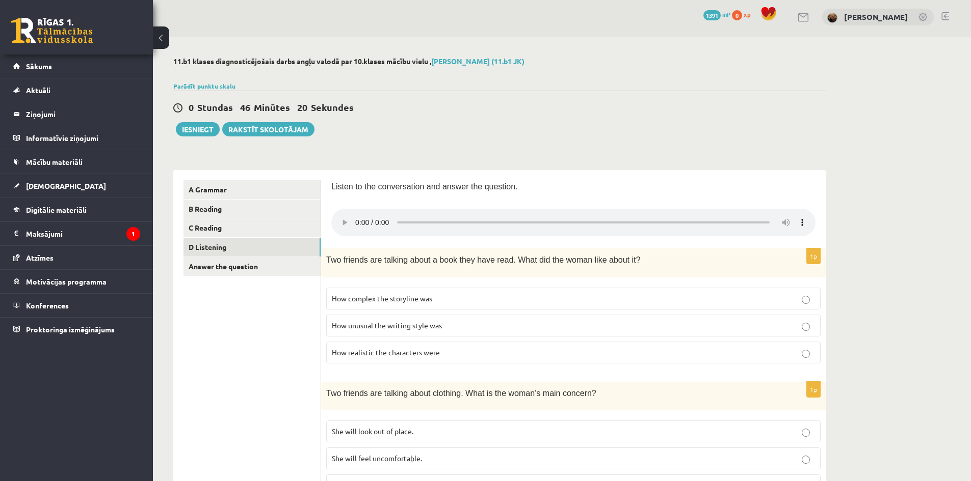
scroll to position [0, 0]
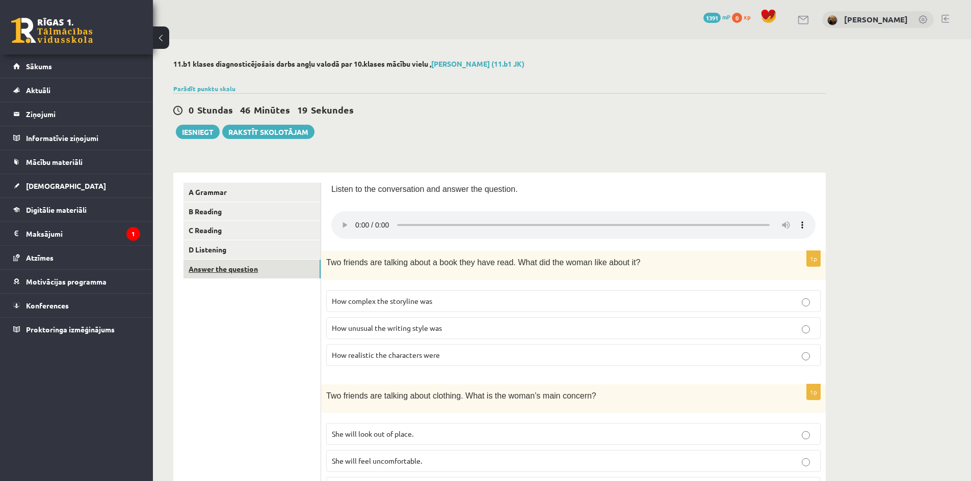
click at [243, 276] on link "Answer the question" at bounding box center [251, 269] width 137 height 19
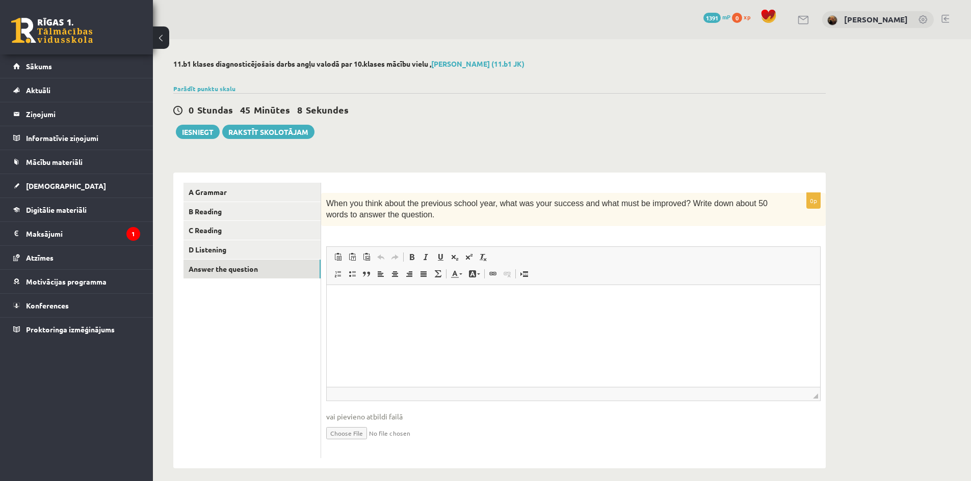
click at [527, 316] on html at bounding box center [573, 300] width 493 height 31
click at [341, 302] on p "**********" at bounding box center [573, 300] width 473 height 11
click at [683, 297] on p "**********" at bounding box center [573, 300] width 473 height 11
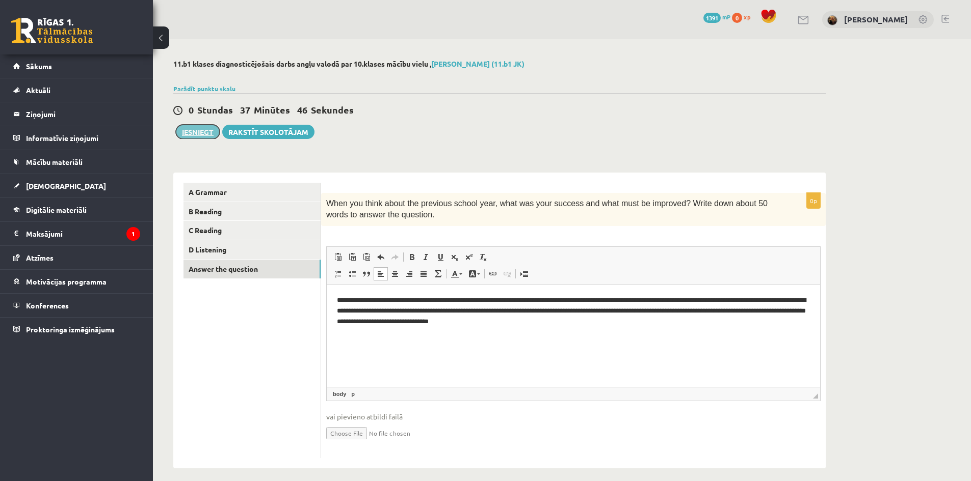
click at [184, 127] on button "Iesniegt" at bounding box center [198, 132] width 44 height 14
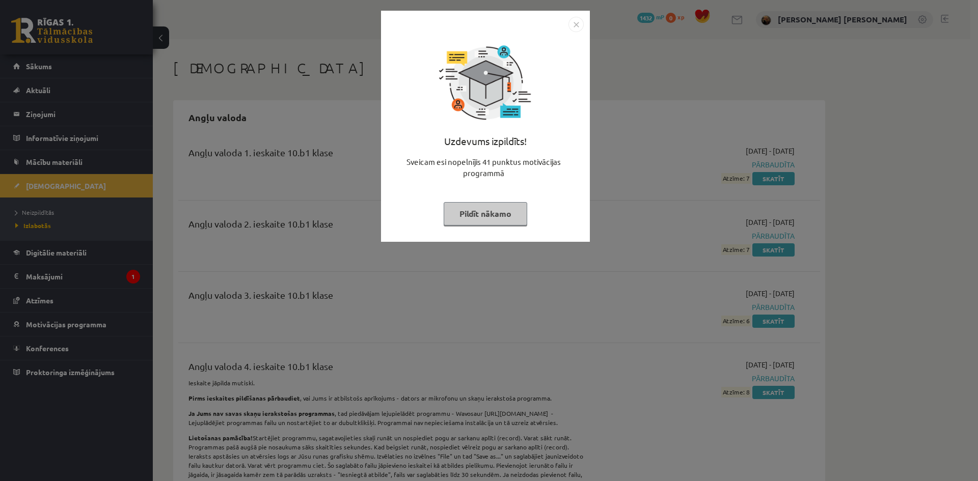
click at [574, 23] on img "Close" at bounding box center [576, 24] width 15 height 15
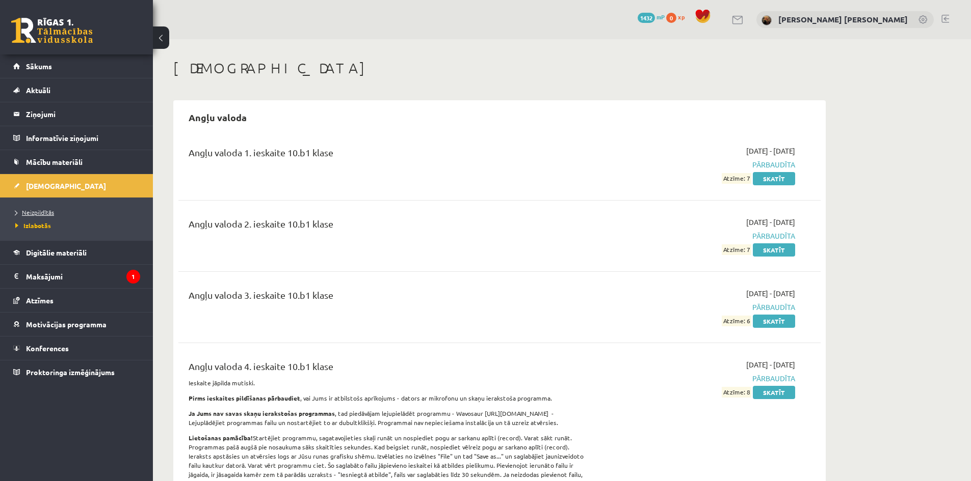
click at [61, 209] on link "Neizpildītās" at bounding box center [78, 212] width 127 height 9
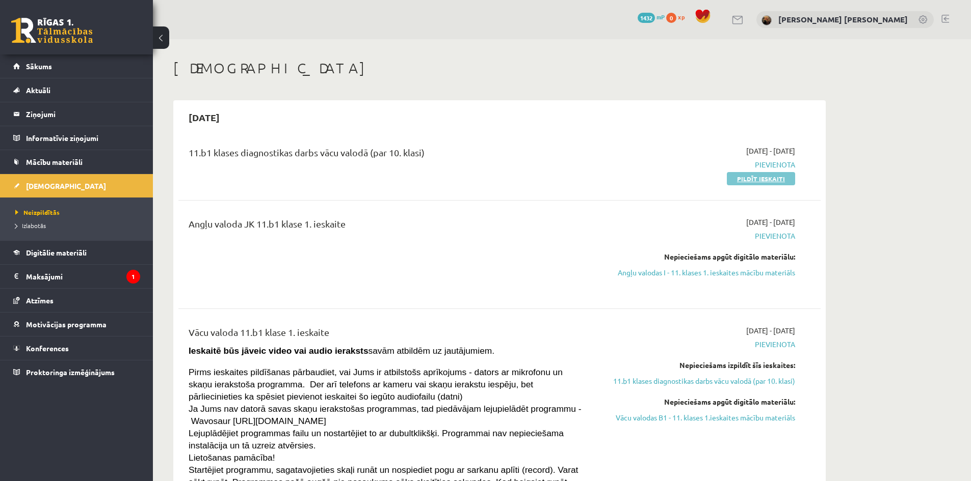
click at [759, 176] on link "Pildīt ieskaiti" at bounding box center [760, 178] width 68 height 13
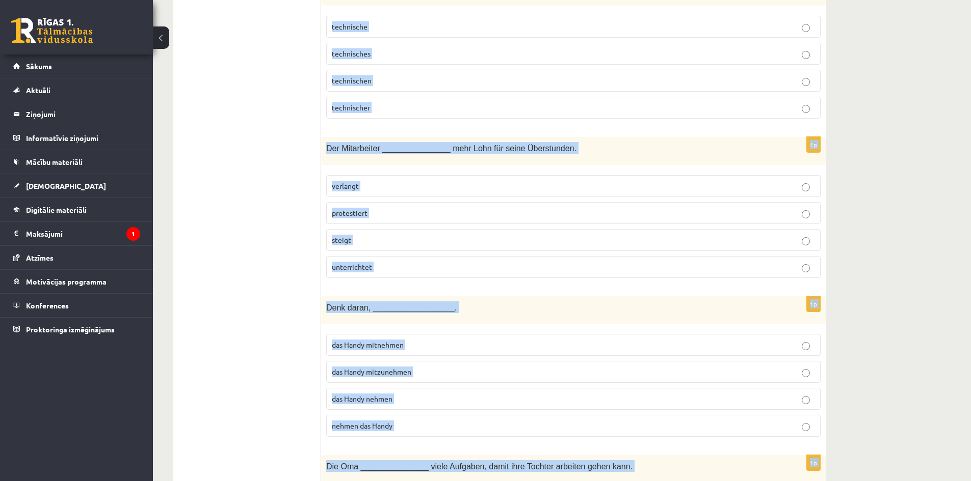
scroll to position [4349, 0]
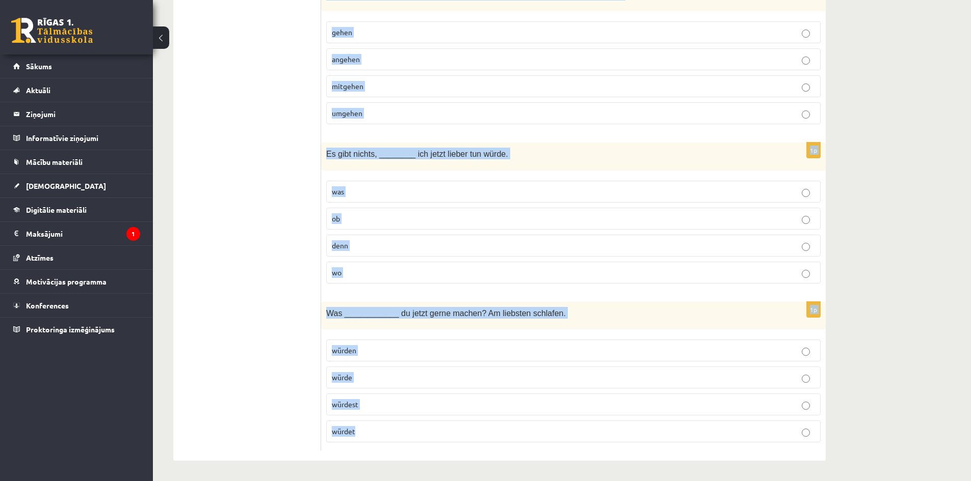
drag, startPoint x: 327, startPoint y: 205, endPoint x: 492, endPoint y: 435, distance: 283.2
copy form "Das ___________ Neuschwannstein besuchen Millionen von Touristen. Burg Dorf Sch…"
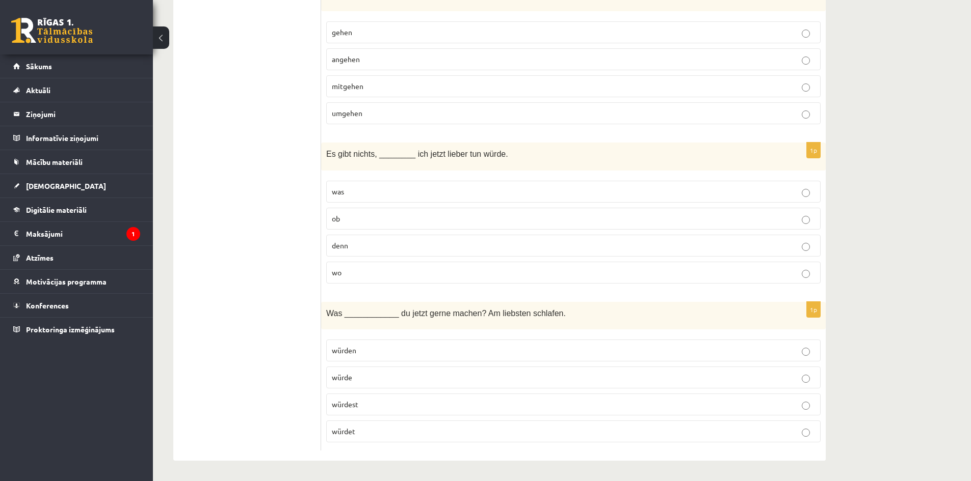
drag, startPoint x: 246, startPoint y: 147, endPoint x: 368, endPoint y: 205, distance: 134.7
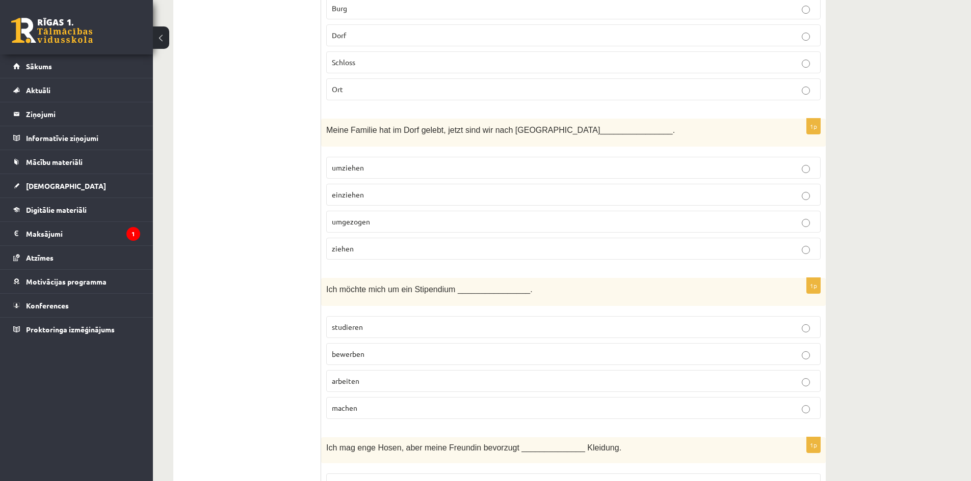
scroll to position [58, 0]
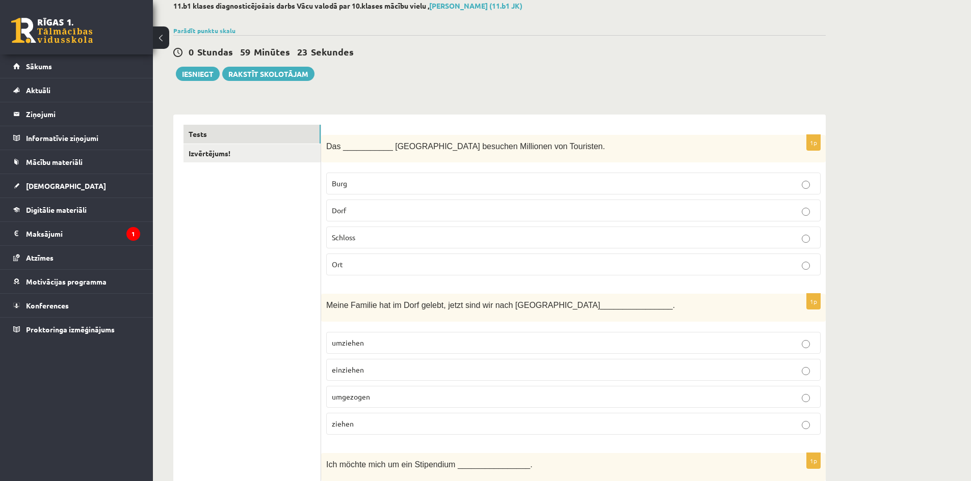
click at [360, 241] on p "Schloss" at bounding box center [573, 237] width 483 height 11
click at [392, 344] on p "umziehen" at bounding box center [573, 343] width 483 height 11
click at [412, 396] on p "umgezogen" at bounding box center [573, 397] width 483 height 11
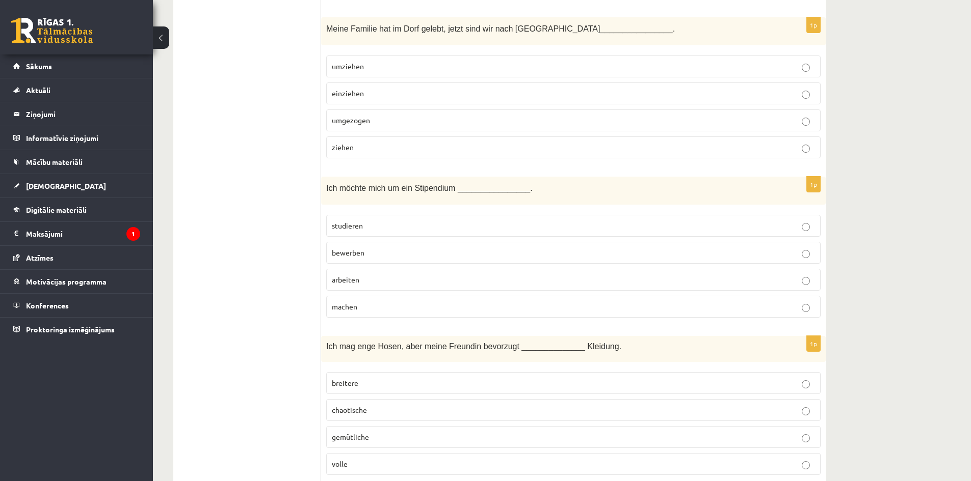
scroll to position [345, 0]
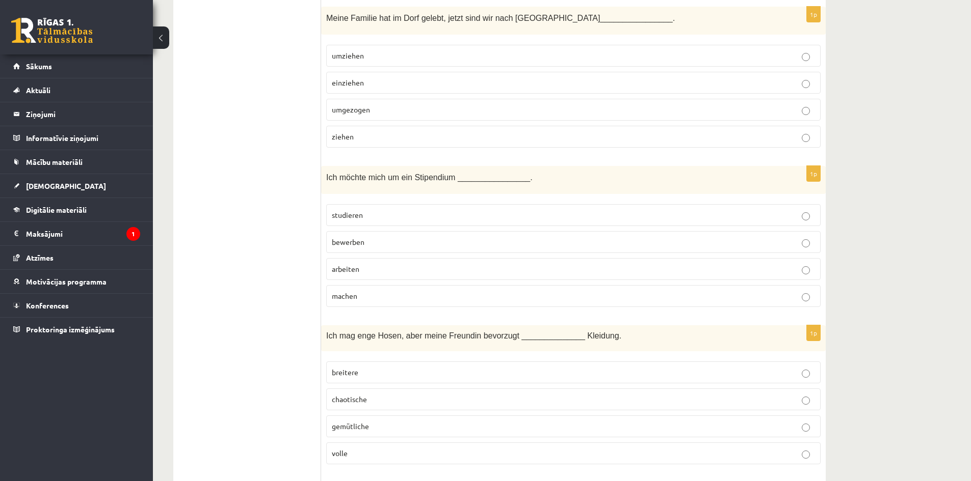
click at [379, 213] on p "studieren" at bounding box center [573, 215] width 483 height 11
click at [376, 240] on p "bewerben" at bounding box center [573, 242] width 483 height 11
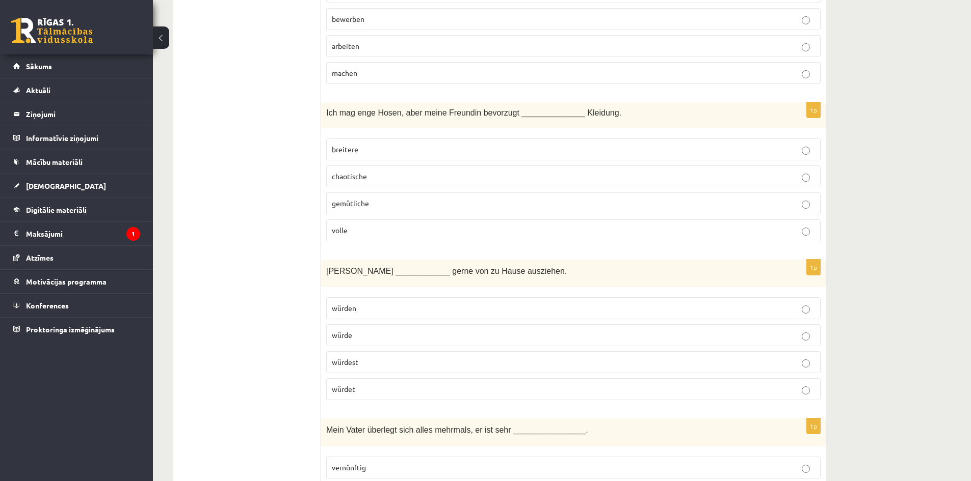
scroll to position [584, 0]
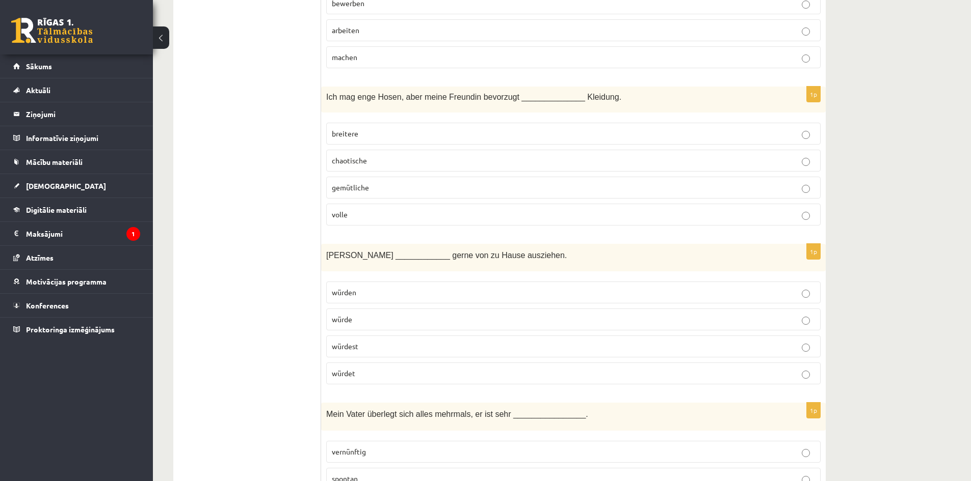
click at [372, 217] on p "volle" at bounding box center [573, 214] width 483 height 11
click at [372, 188] on p "gemütliche" at bounding box center [573, 187] width 483 height 11
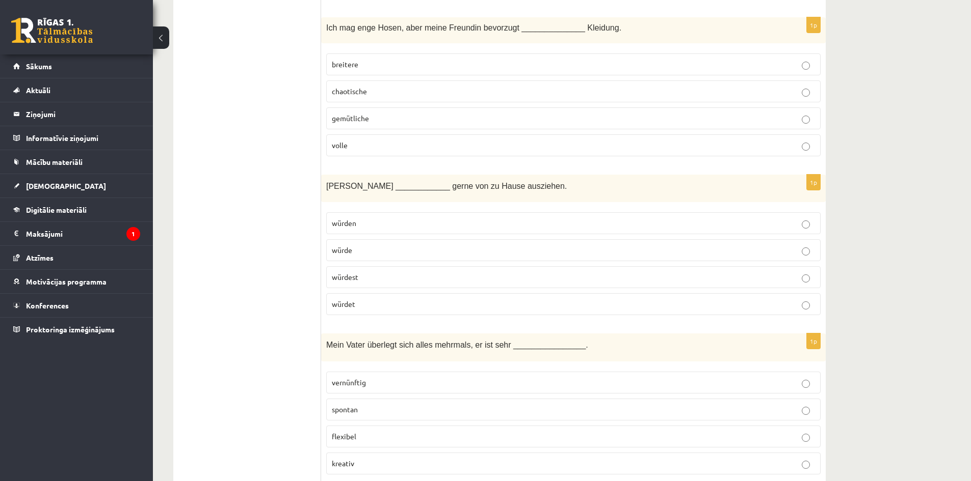
scroll to position [664, 0]
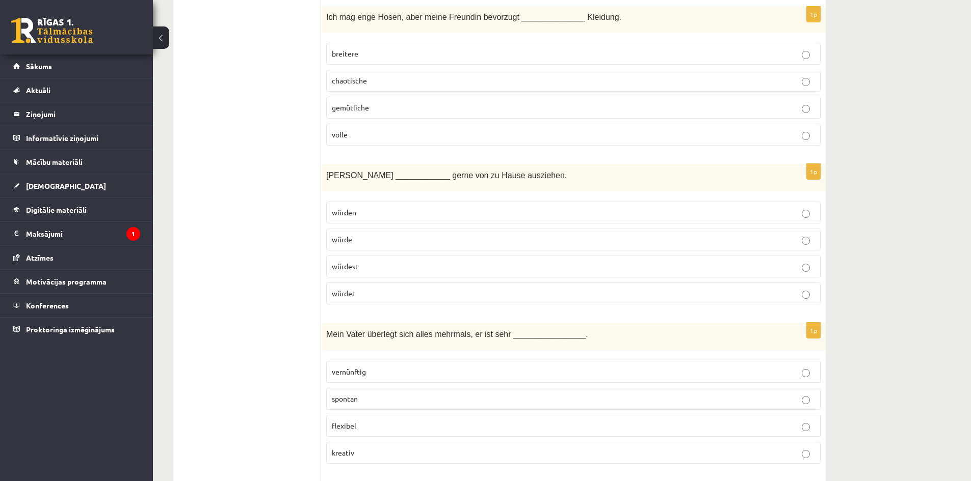
click at [365, 243] on p "würde" at bounding box center [573, 239] width 483 height 11
click at [388, 381] on label "vernünftig" at bounding box center [573, 372] width 494 height 22
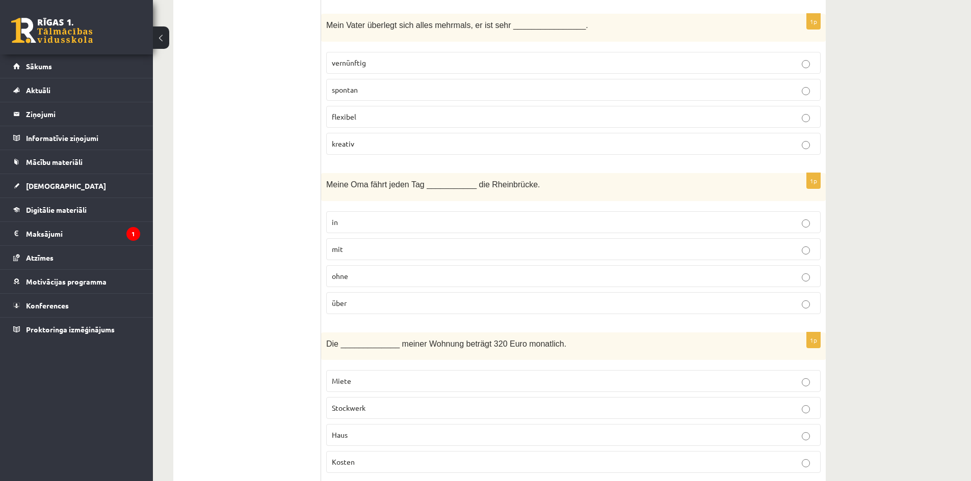
scroll to position [968, 0]
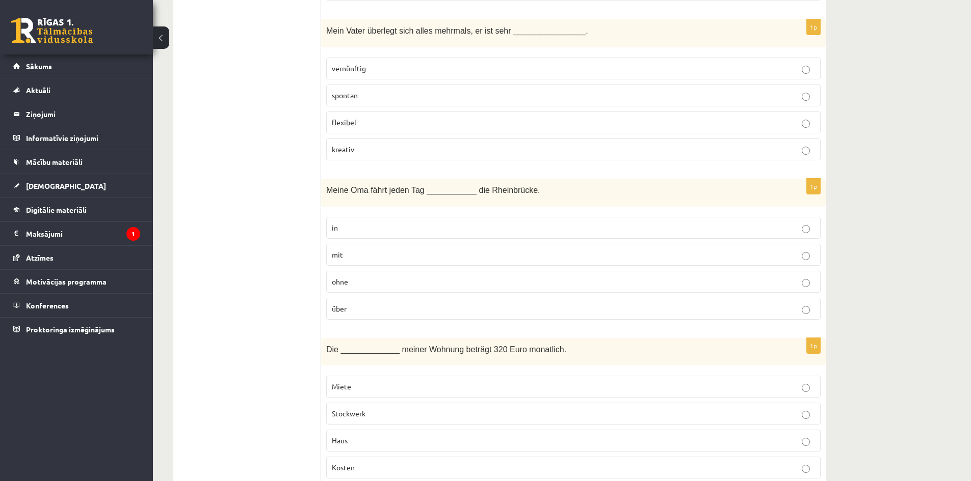
click at [345, 317] on label "über" at bounding box center [573, 309] width 494 height 22
drag, startPoint x: 399, startPoint y: 385, endPoint x: 409, endPoint y: 387, distance: 9.9
click at [403, 386] on p "Miete" at bounding box center [573, 387] width 483 height 11
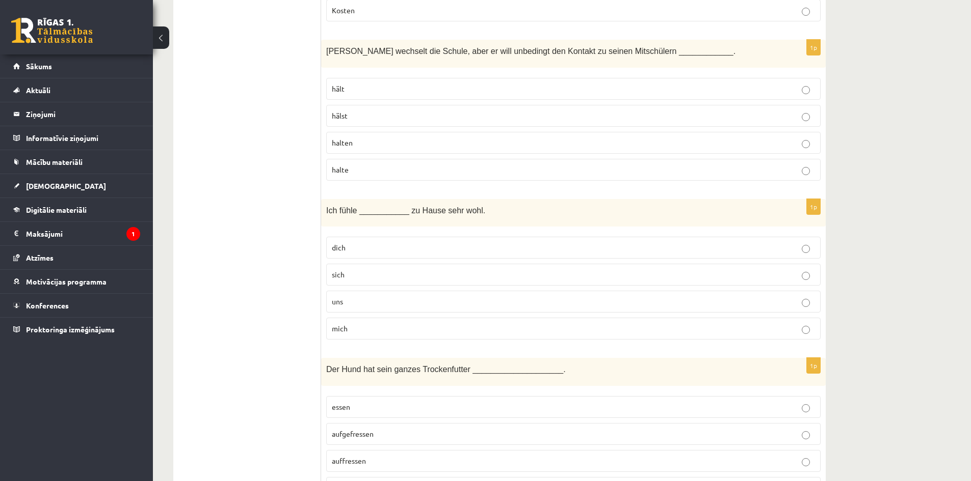
scroll to position [1441, 0]
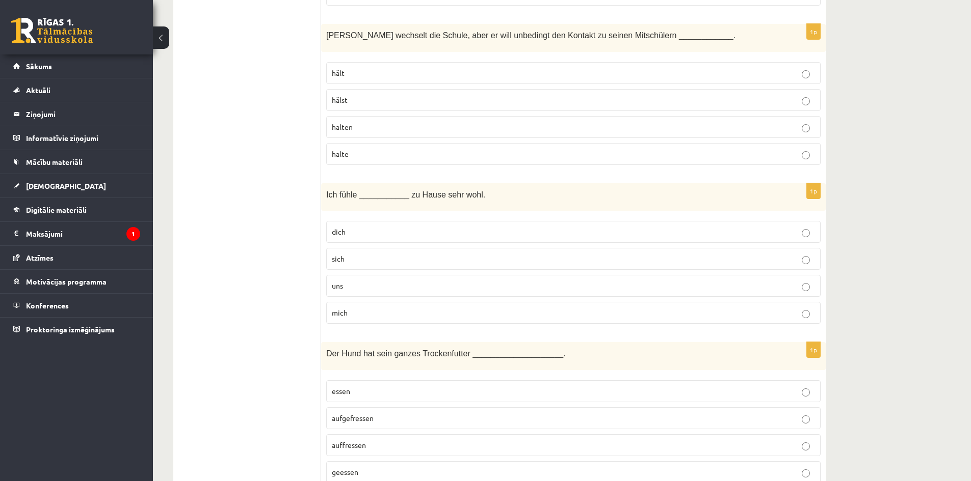
click at [361, 122] on p "halten" at bounding box center [573, 127] width 483 height 11
click at [382, 324] on label "mich" at bounding box center [573, 313] width 494 height 22
click at [383, 418] on p "aufgefressen" at bounding box center [573, 418] width 483 height 11
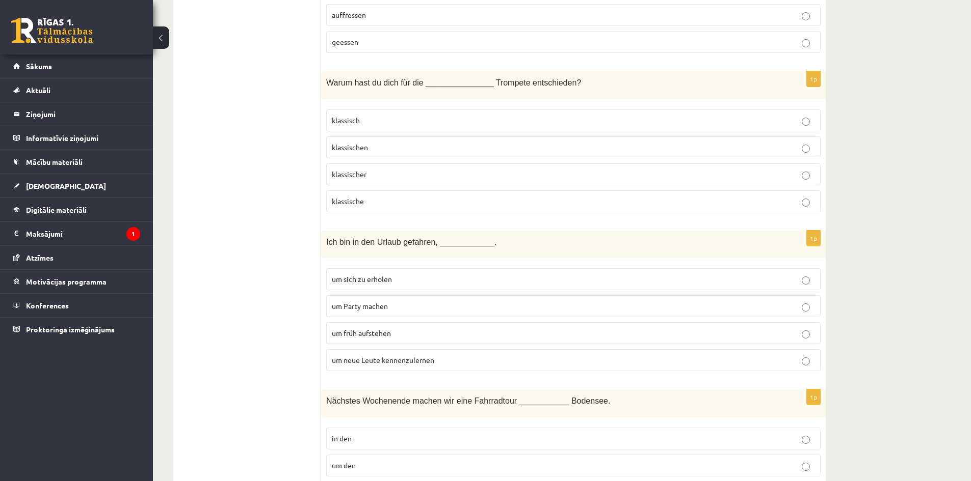
scroll to position [1904, 0]
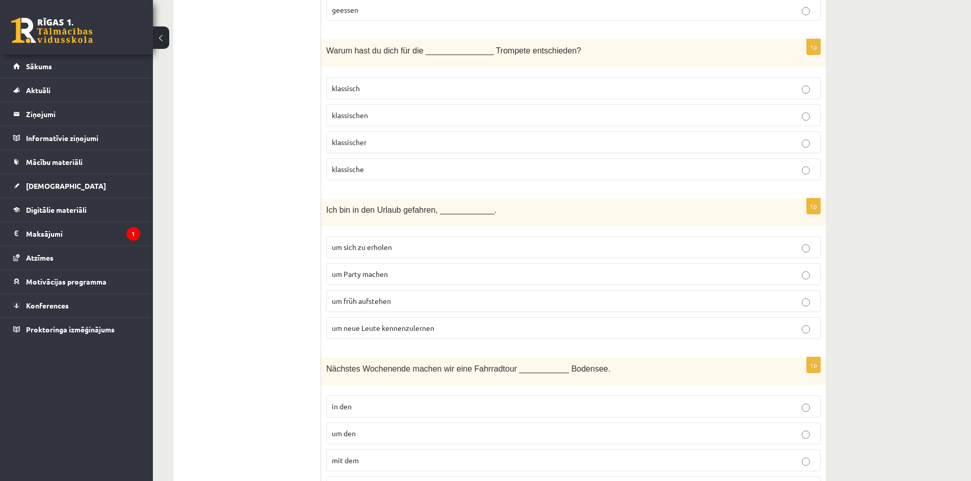
click at [376, 114] on p "klassischen" at bounding box center [573, 115] width 483 height 11
click at [524, 332] on p "um neue Leute kennenzulernen" at bounding box center [573, 328] width 483 height 11
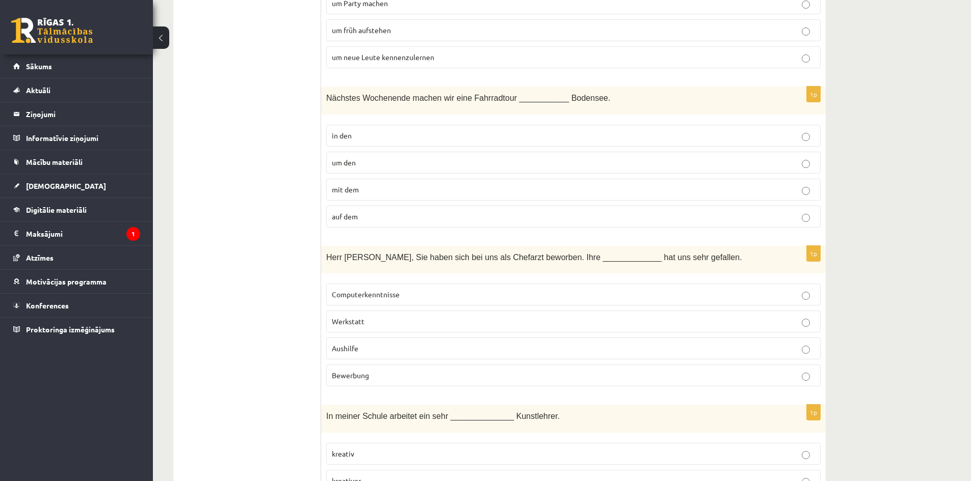
scroll to position [2223, 0]
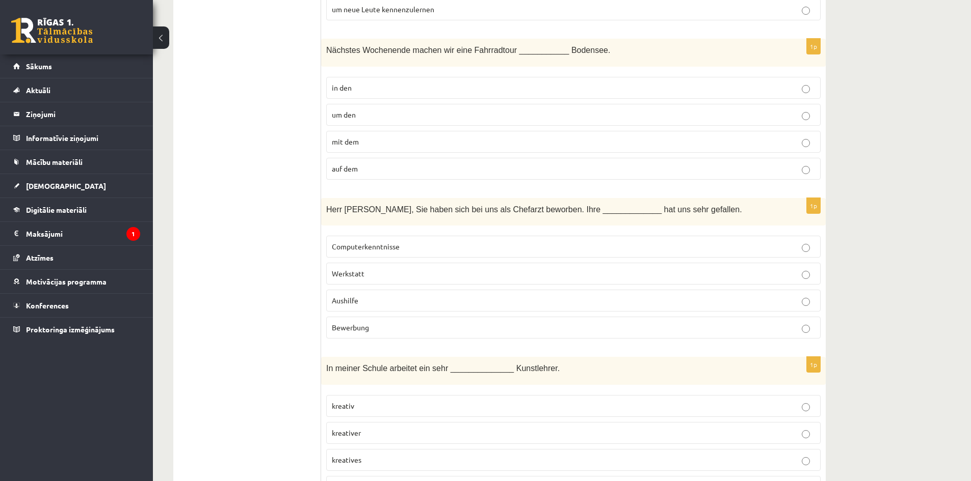
click at [358, 116] on p "um den" at bounding box center [573, 115] width 483 height 11
click at [378, 333] on p "Bewerbung" at bounding box center [573, 327] width 483 height 11
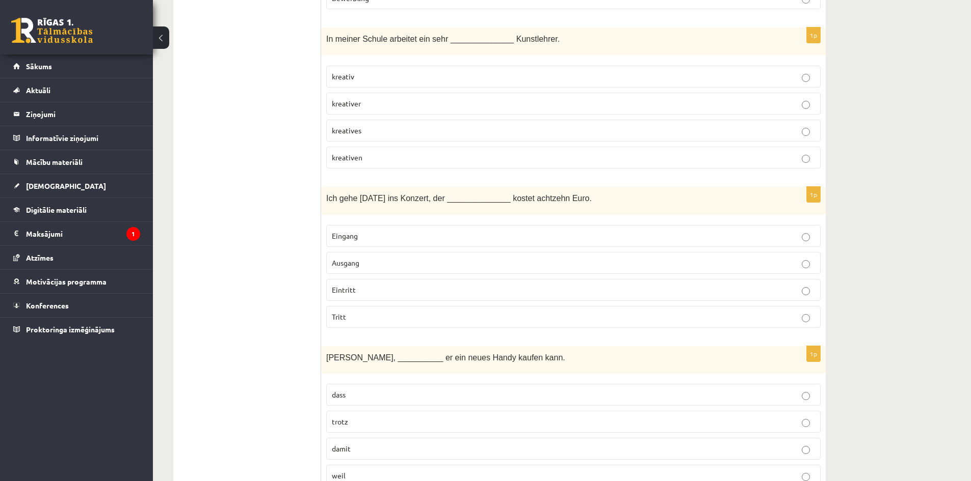
scroll to position [2547, 0]
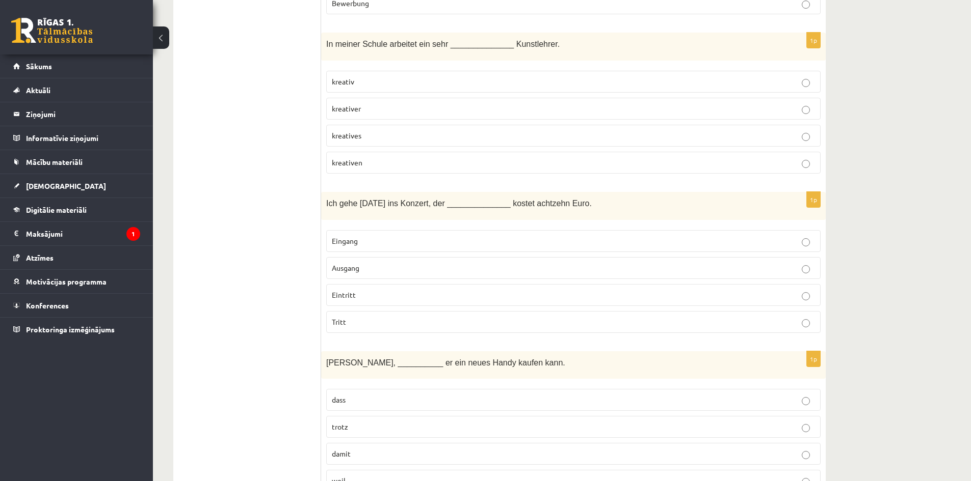
click at [372, 108] on p "kreativer" at bounding box center [573, 108] width 483 height 11
click at [381, 295] on p "Eintritt" at bounding box center [573, 295] width 483 height 11
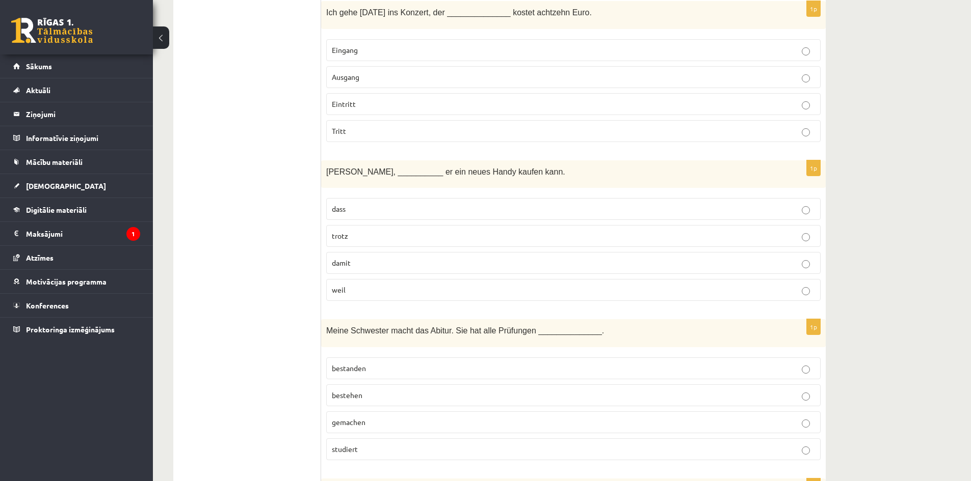
click at [355, 287] on p "weil" at bounding box center [573, 290] width 483 height 11
click at [380, 266] on p "damit" at bounding box center [573, 263] width 483 height 11
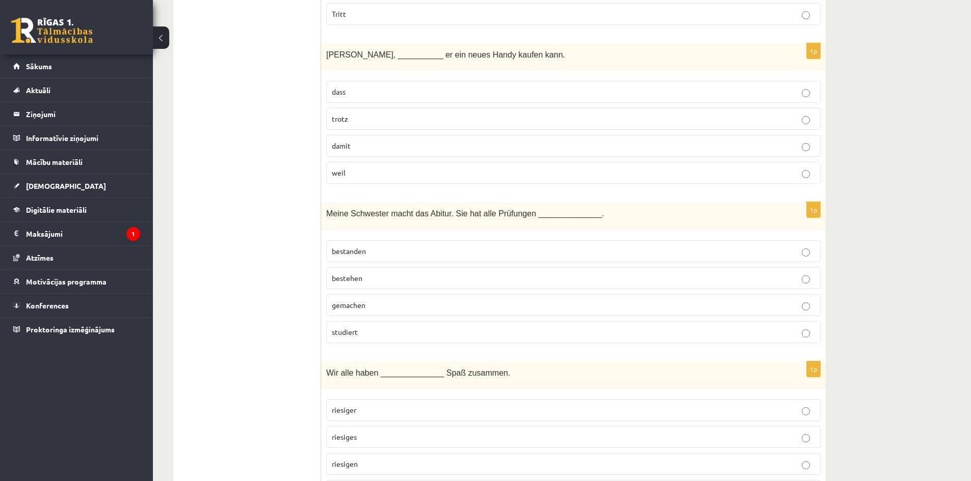
scroll to position [2866, 0]
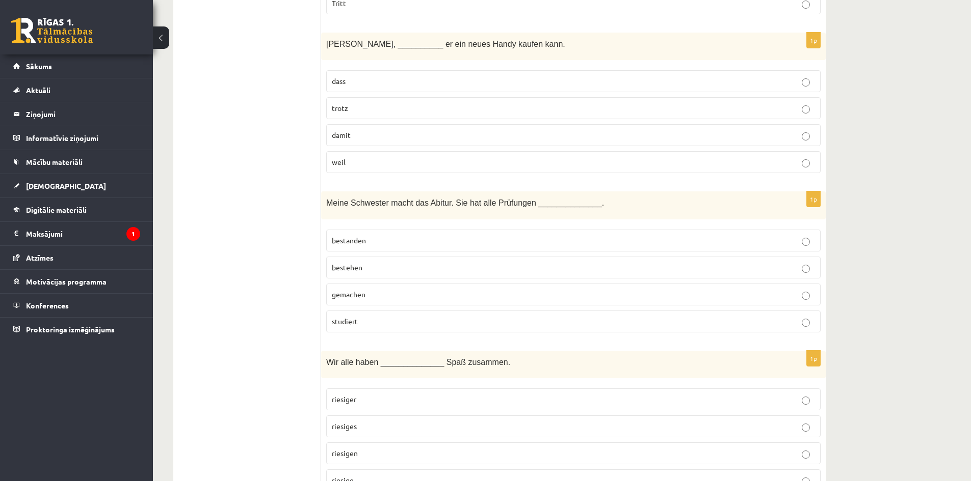
click at [385, 237] on p "bestanden" at bounding box center [573, 240] width 483 height 11
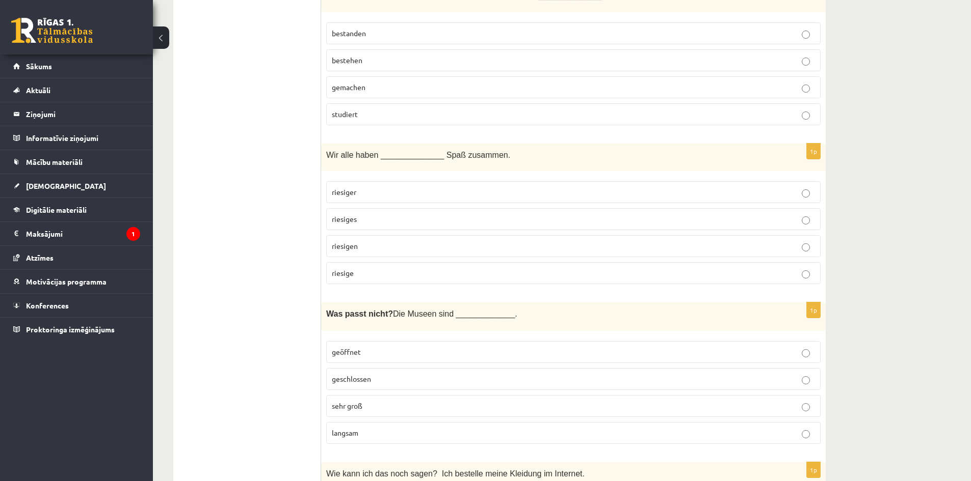
scroll to position [3084, 0]
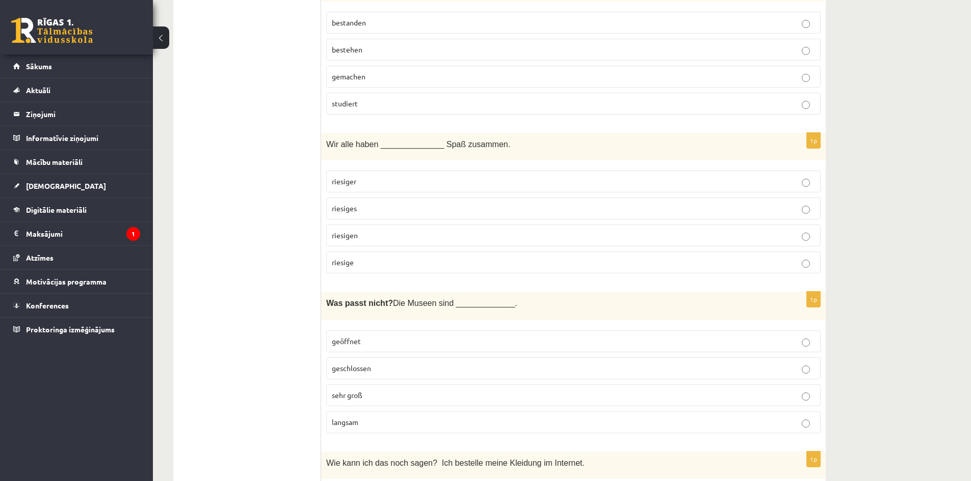
click at [368, 233] on p "riesigen" at bounding box center [573, 235] width 483 height 11
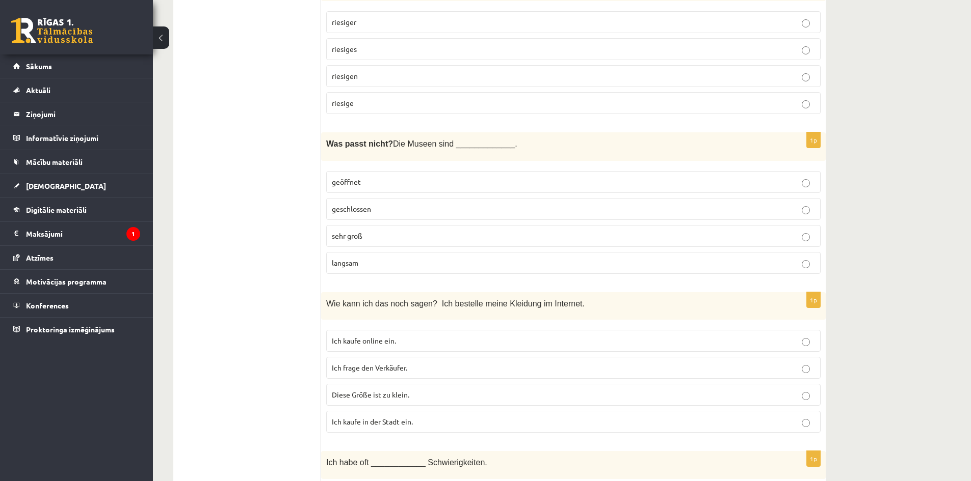
scroll to position [3286, 0]
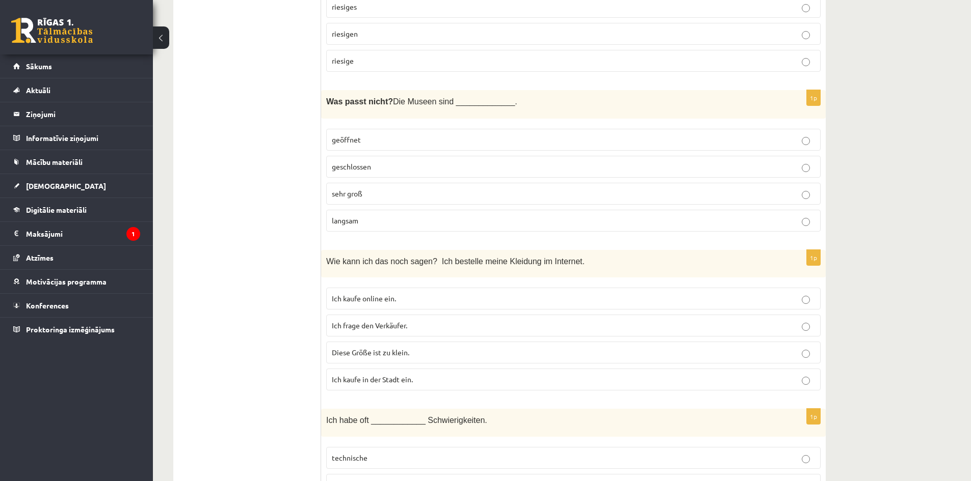
click at [387, 226] on label "langsam" at bounding box center [573, 221] width 494 height 22
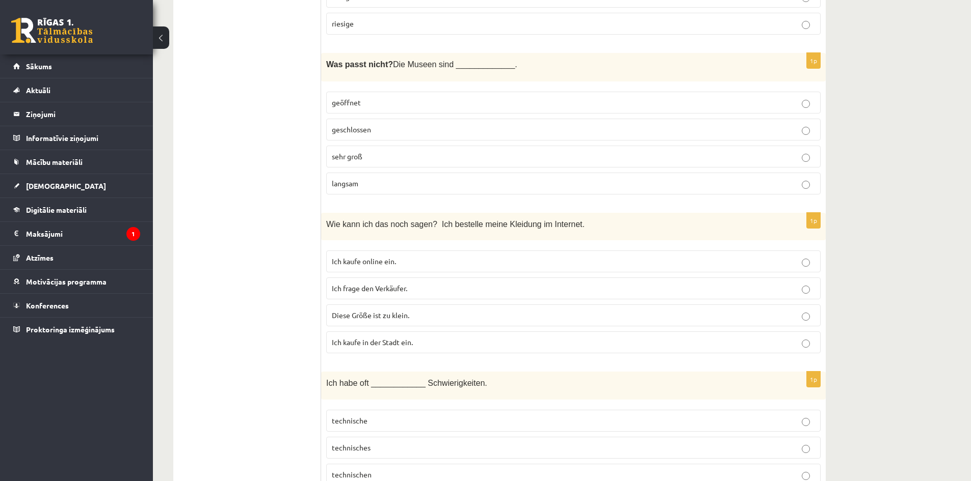
click at [419, 254] on label "Ich kaufe online ein." at bounding box center [573, 262] width 494 height 22
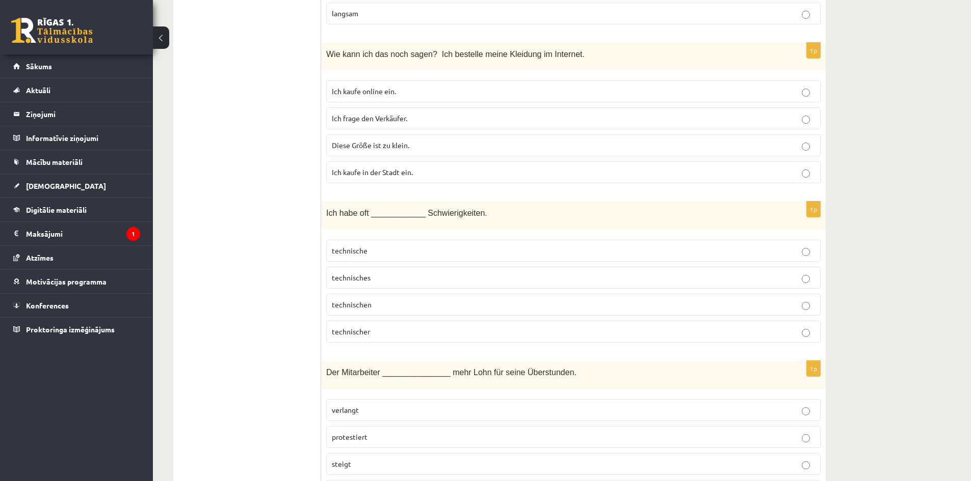
scroll to position [3499, 0]
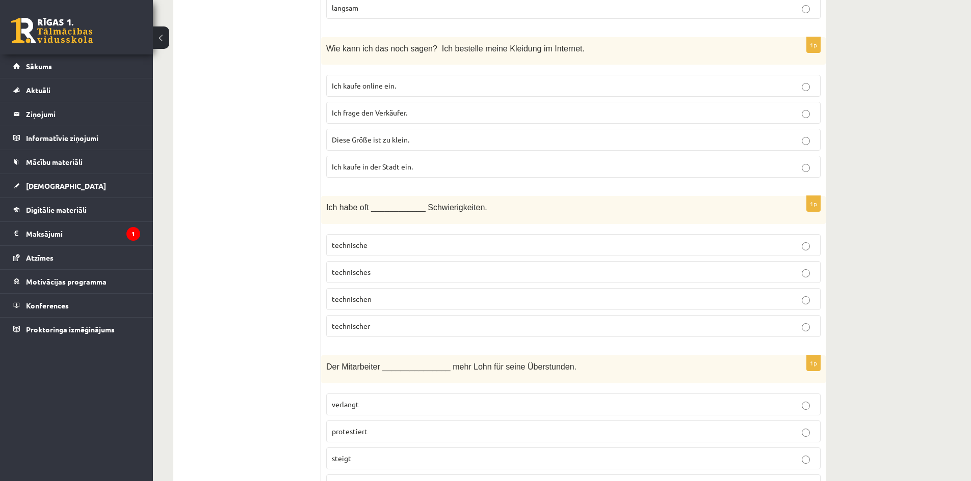
click at [376, 245] on p "technische" at bounding box center [573, 245] width 483 height 11
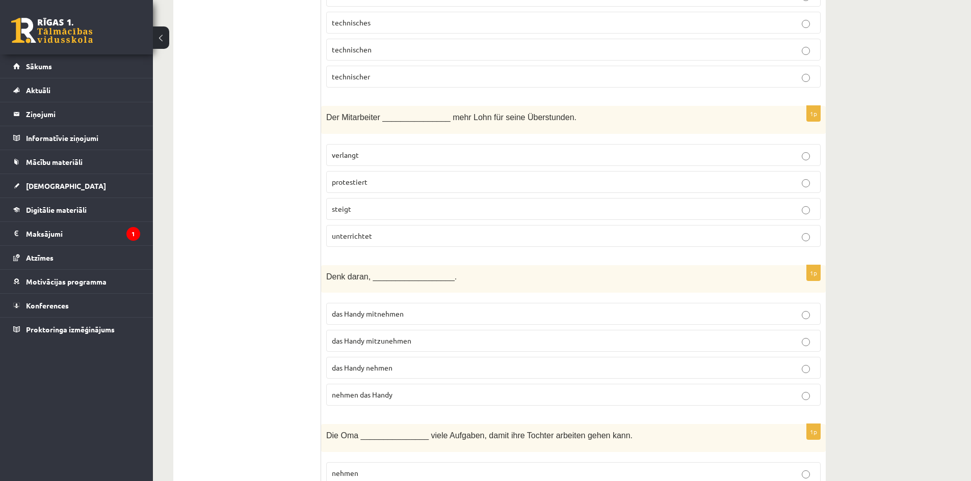
scroll to position [3786, 0]
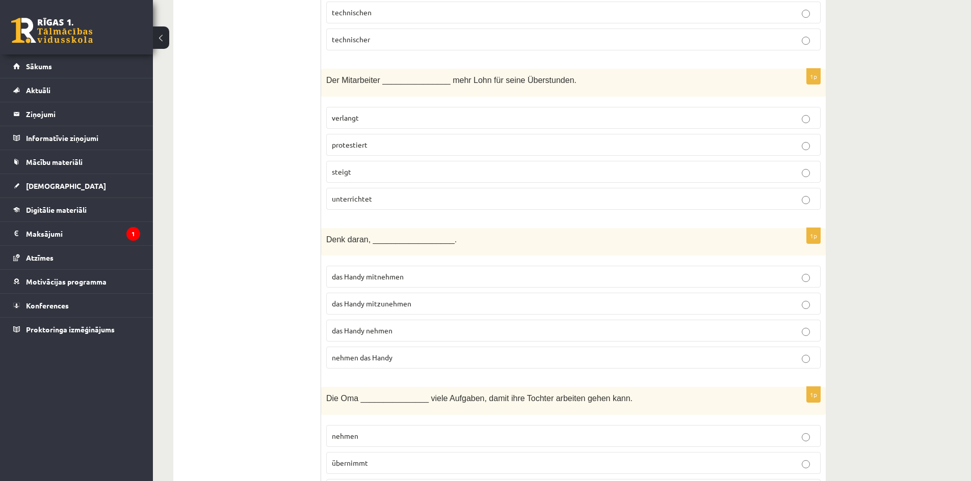
click at [374, 114] on p "verlangt" at bounding box center [573, 118] width 483 height 11
click at [421, 303] on p "das Handy mitzunehmen" at bounding box center [573, 304] width 483 height 11
click at [408, 465] on p "übernimmt" at bounding box center [573, 463] width 483 height 11
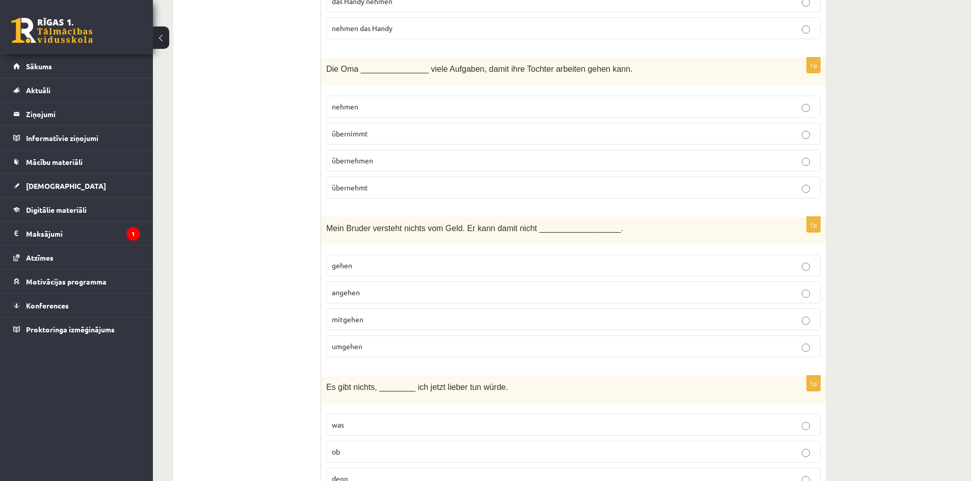
scroll to position [4110, 0]
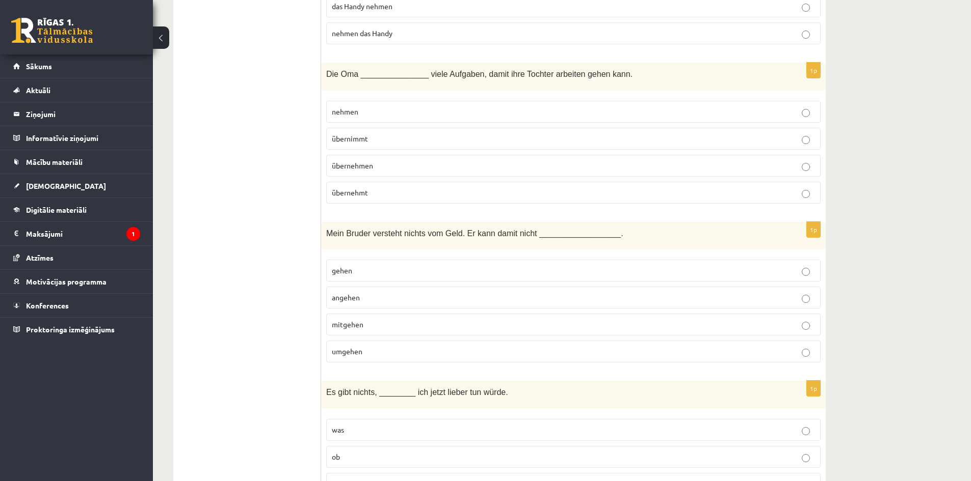
click at [378, 351] on p "umgehen" at bounding box center [573, 351] width 483 height 11
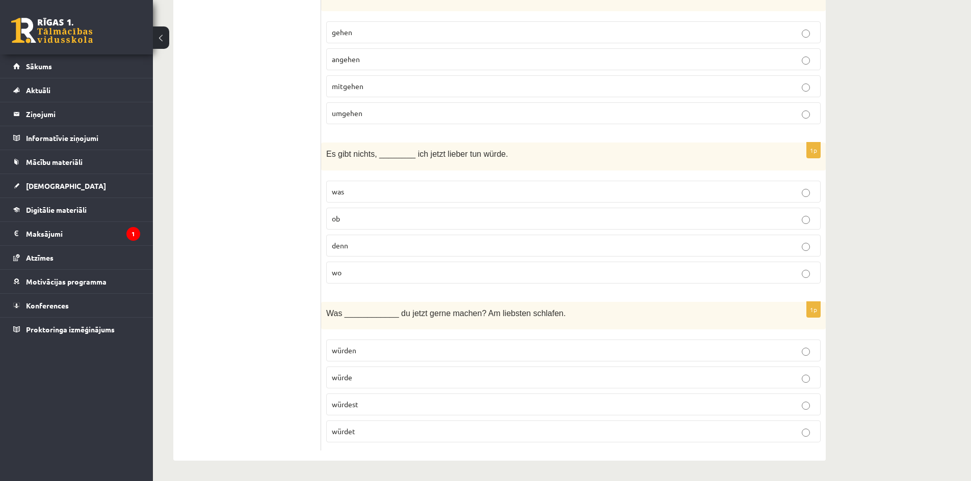
drag, startPoint x: 352, startPoint y: 193, endPoint x: 358, endPoint y: 195, distance: 6.6
click at [352, 193] on p "was" at bounding box center [573, 191] width 483 height 11
click at [378, 411] on label "würdest" at bounding box center [573, 405] width 494 height 22
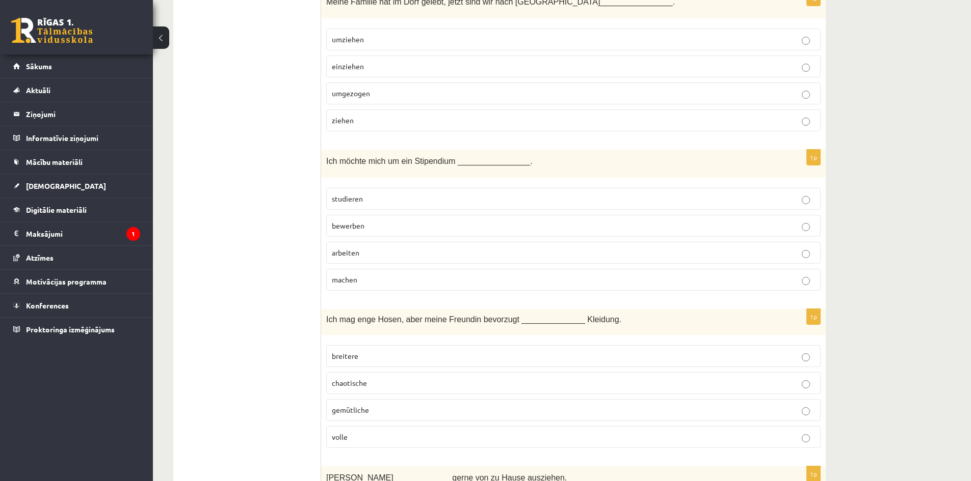
scroll to position [0, 0]
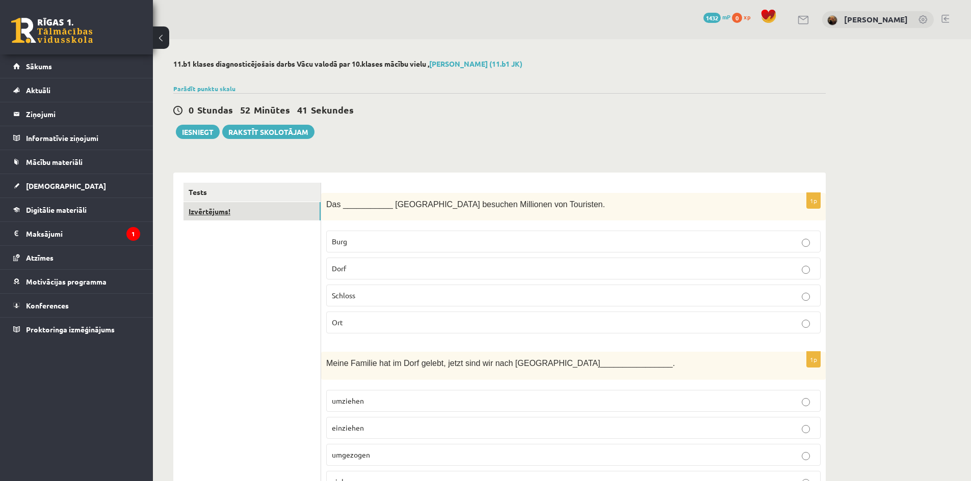
click at [234, 210] on link "Izvērtējums!" at bounding box center [251, 211] width 137 height 19
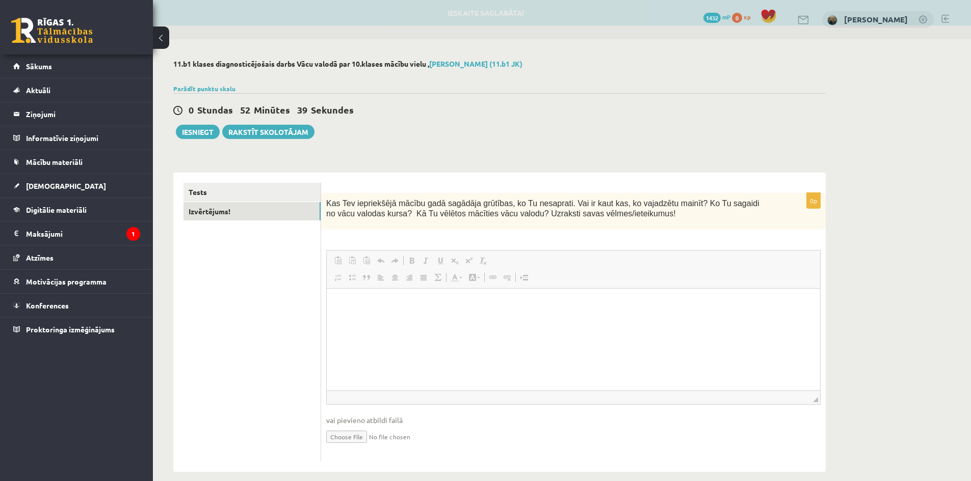
click at [384, 276] on span at bounding box center [380, 278] width 8 height 8
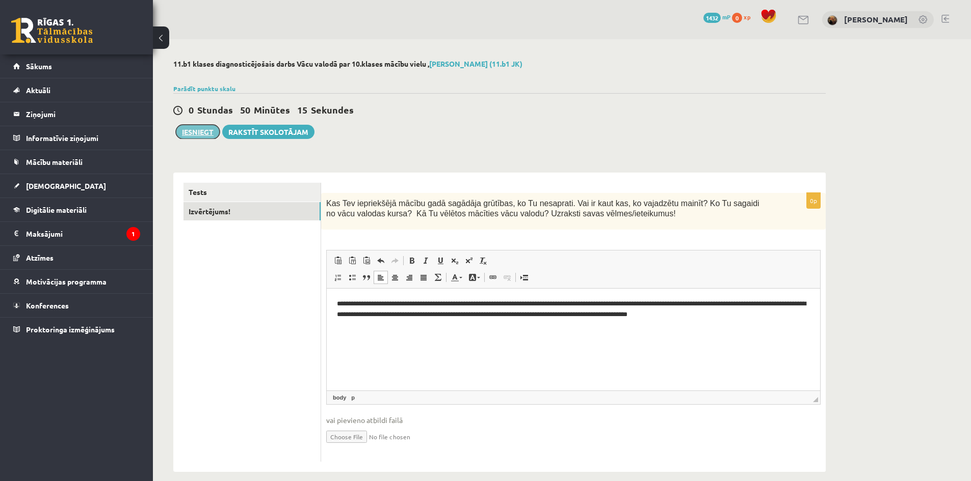
click at [192, 131] on button "Iesniegt" at bounding box center [198, 132] width 44 height 14
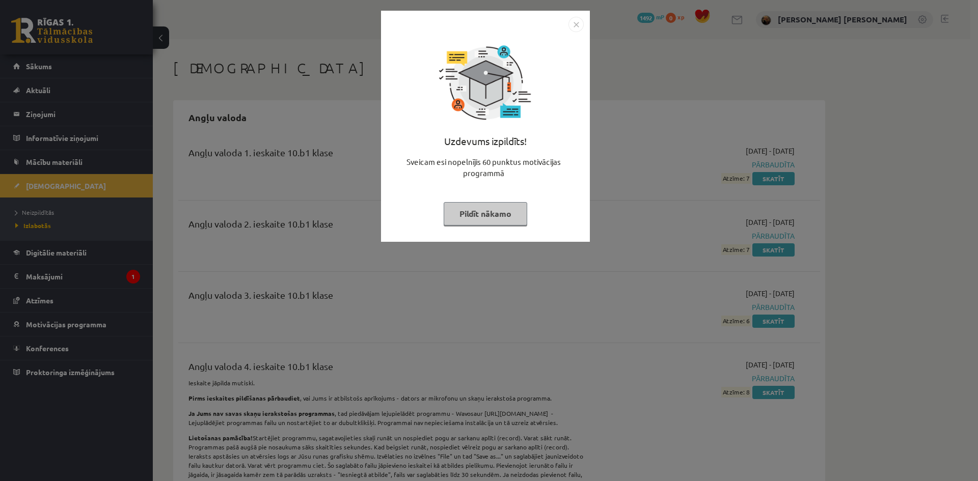
click at [579, 27] on img "Close" at bounding box center [576, 24] width 15 height 15
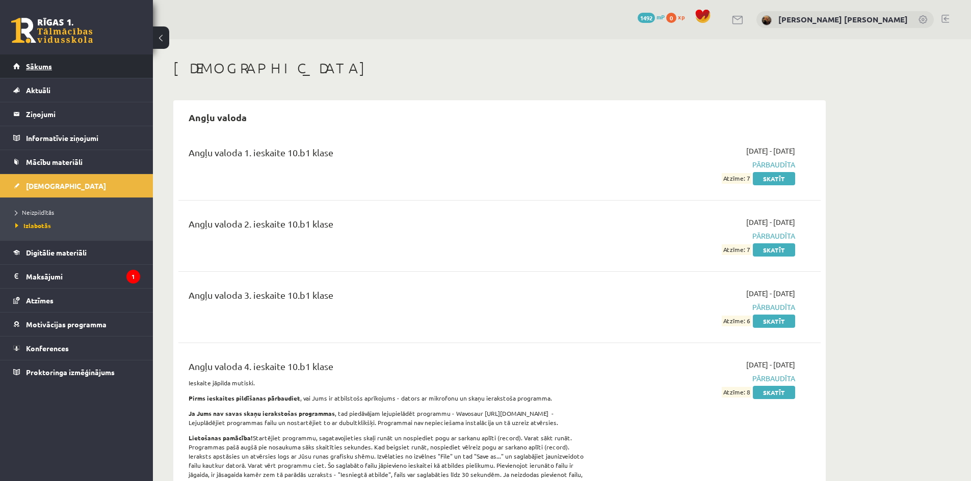
click at [36, 62] on span "Sākums" at bounding box center [39, 66] width 26 height 9
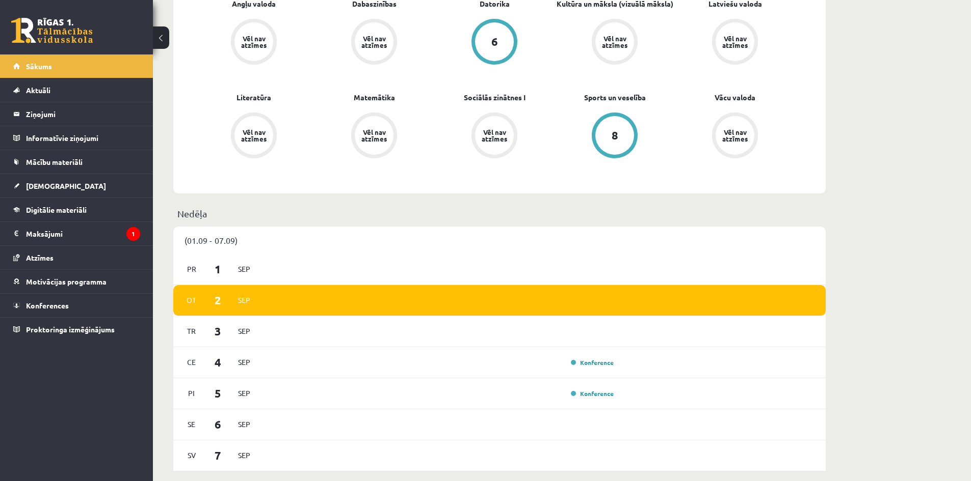
scroll to position [322, 0]
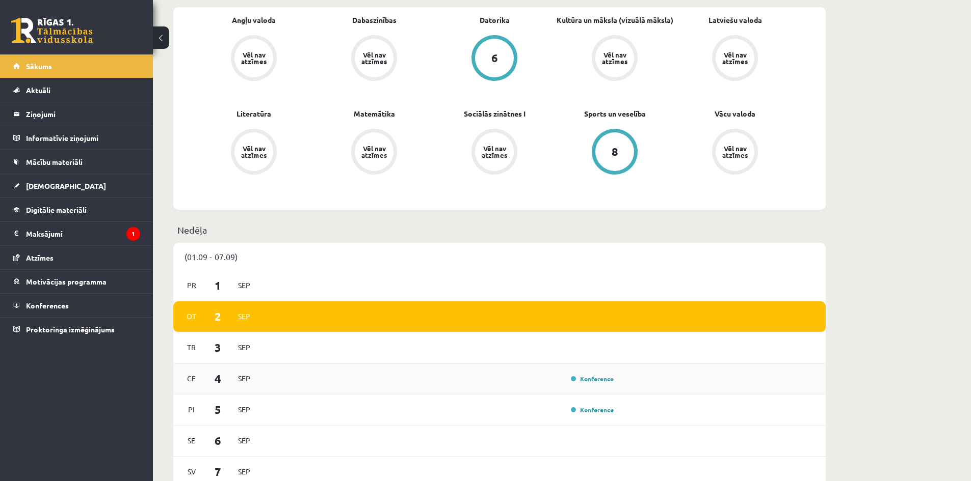
click at [600, 384] on div "Konference" at bounding box center [590, 379] width 51 height 10
click at [600, 380] on link "Konference" at bounding box center [592, 379] width 43 height 8
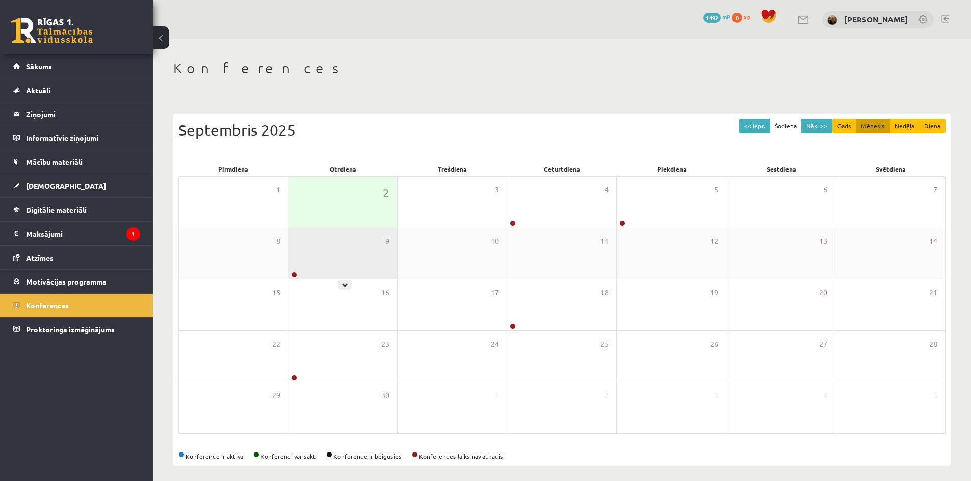
click at [333, 268] on div "9" at bounding box center [342, 253] width 109 height 51
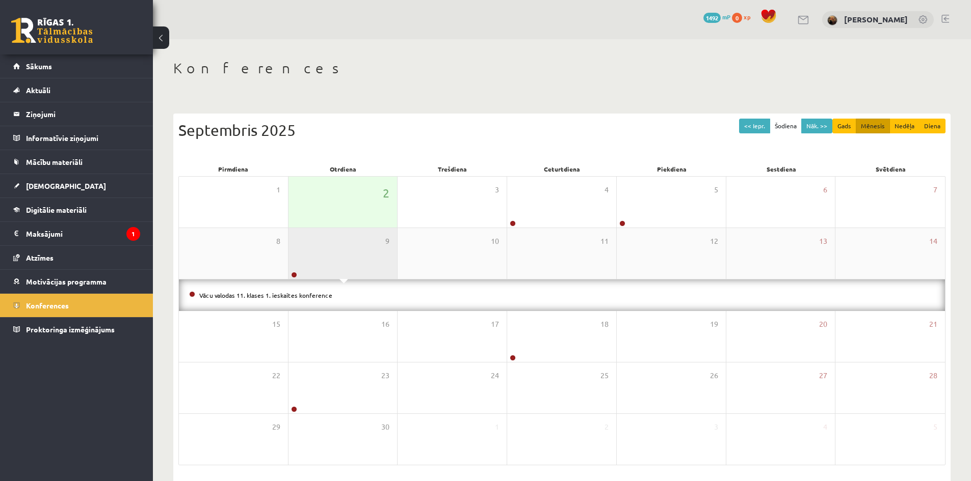
click at [333, 268] on div "9" at bounding box center [342, 253] width 109 height 51
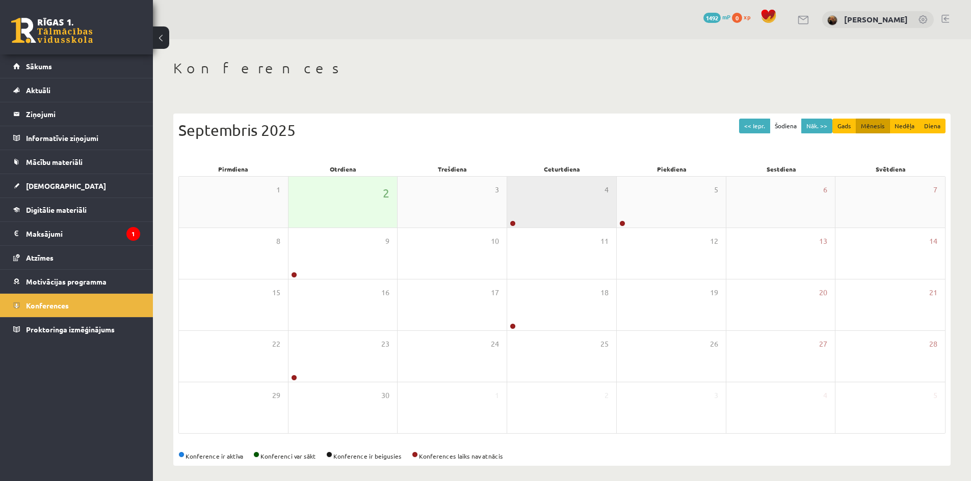
click at [544, 223] on div "4" at bounding box center [561, 202] width 109 height 51
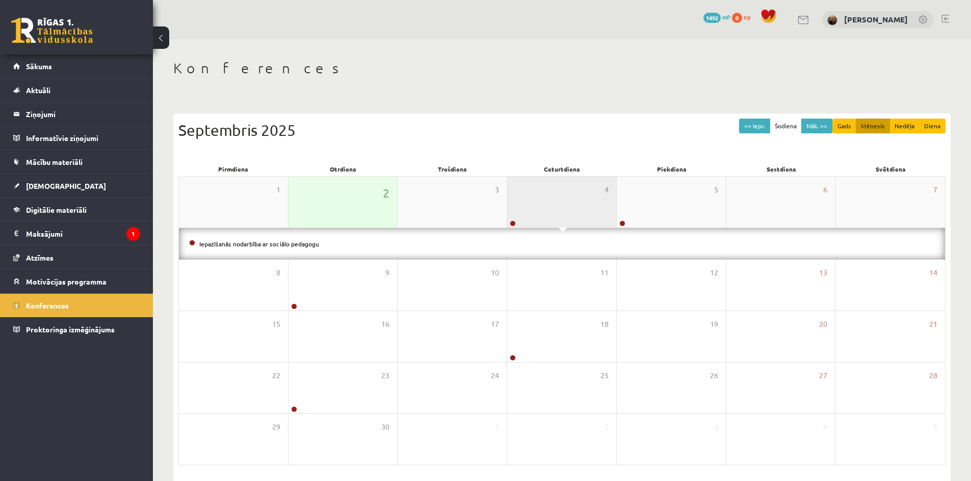
click at [544, 223] on div "4" at bounding box center [561, 202] width 109 height 51
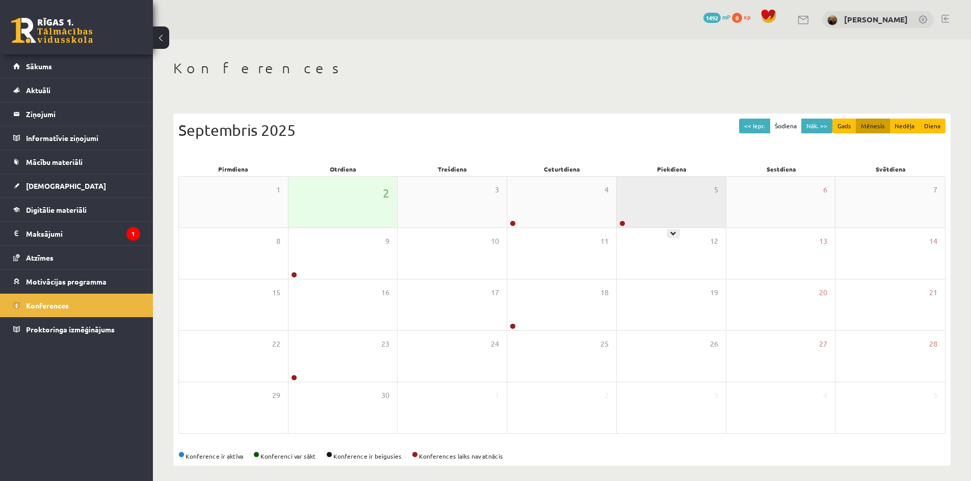
click at [677, 212] on div "5" at bounding box center [670, 202] width 109 height 51
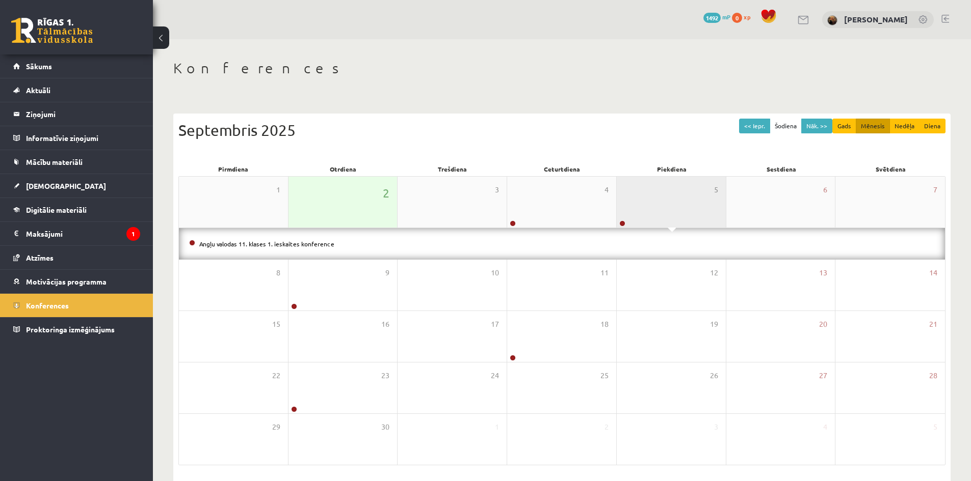
click at [677, 212] on div "5" at bounding box center [670, 202] width 109 height 51
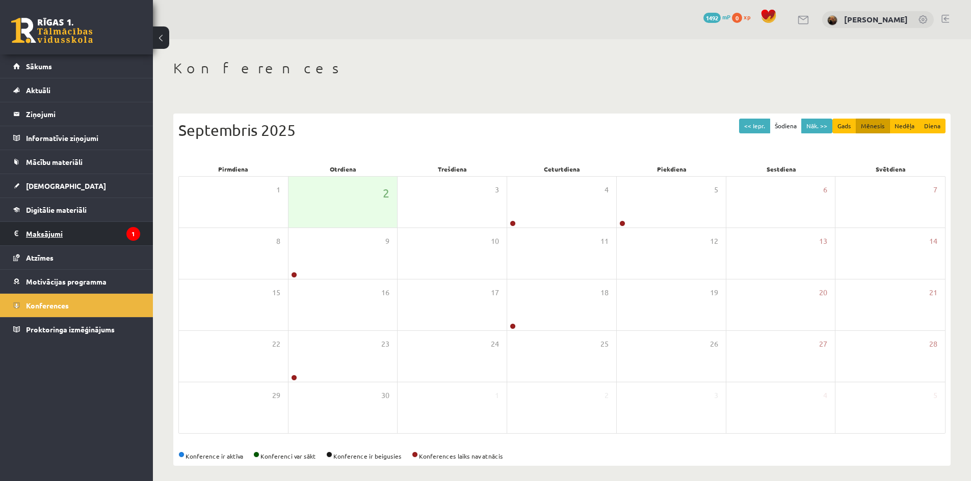
click at [42, 239] on legend "Maksājumi 1" at bounding box center [83, 233] width 114 height 23
